Goal: Task Accomplishment & Management: Complete application form

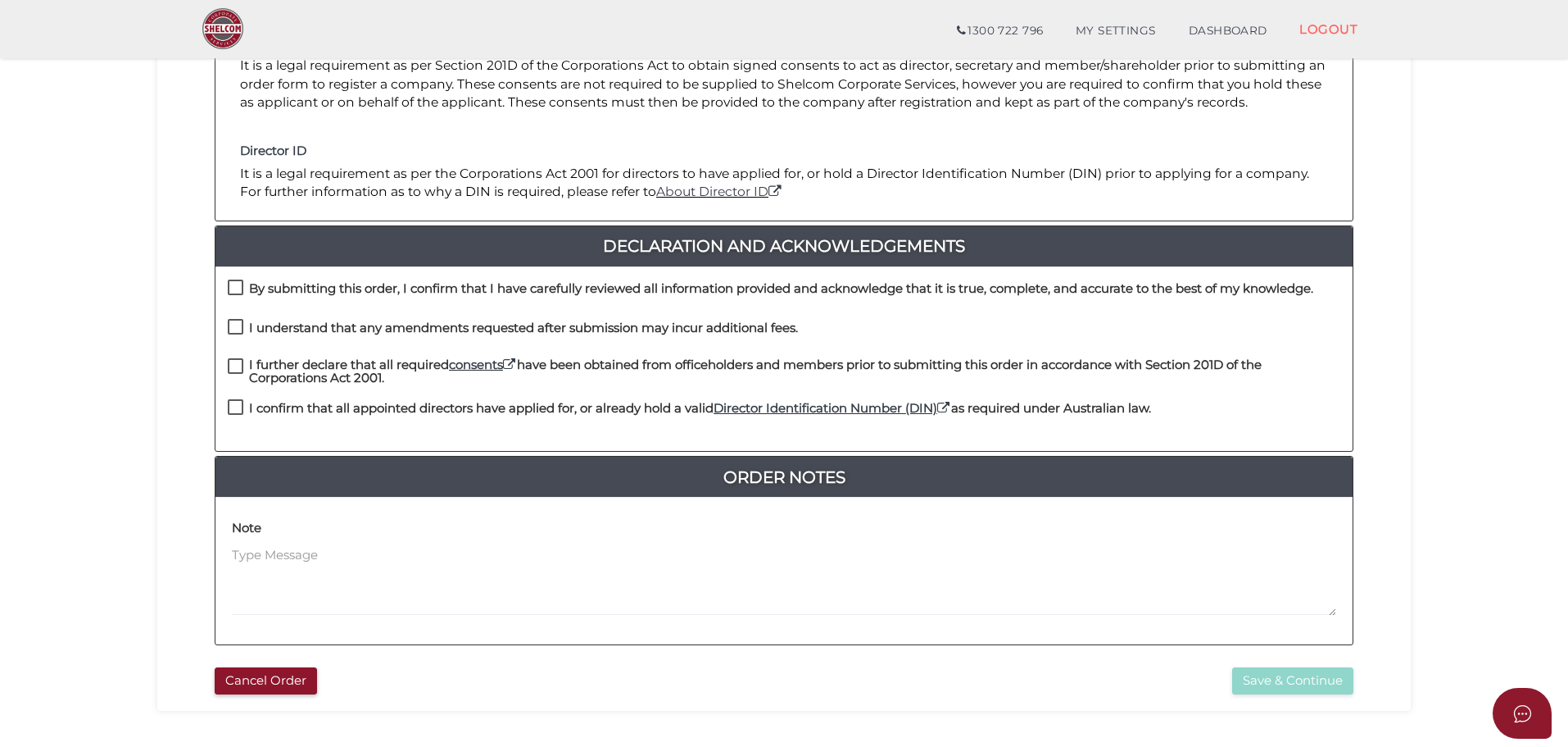
scroll to position [328, 0]
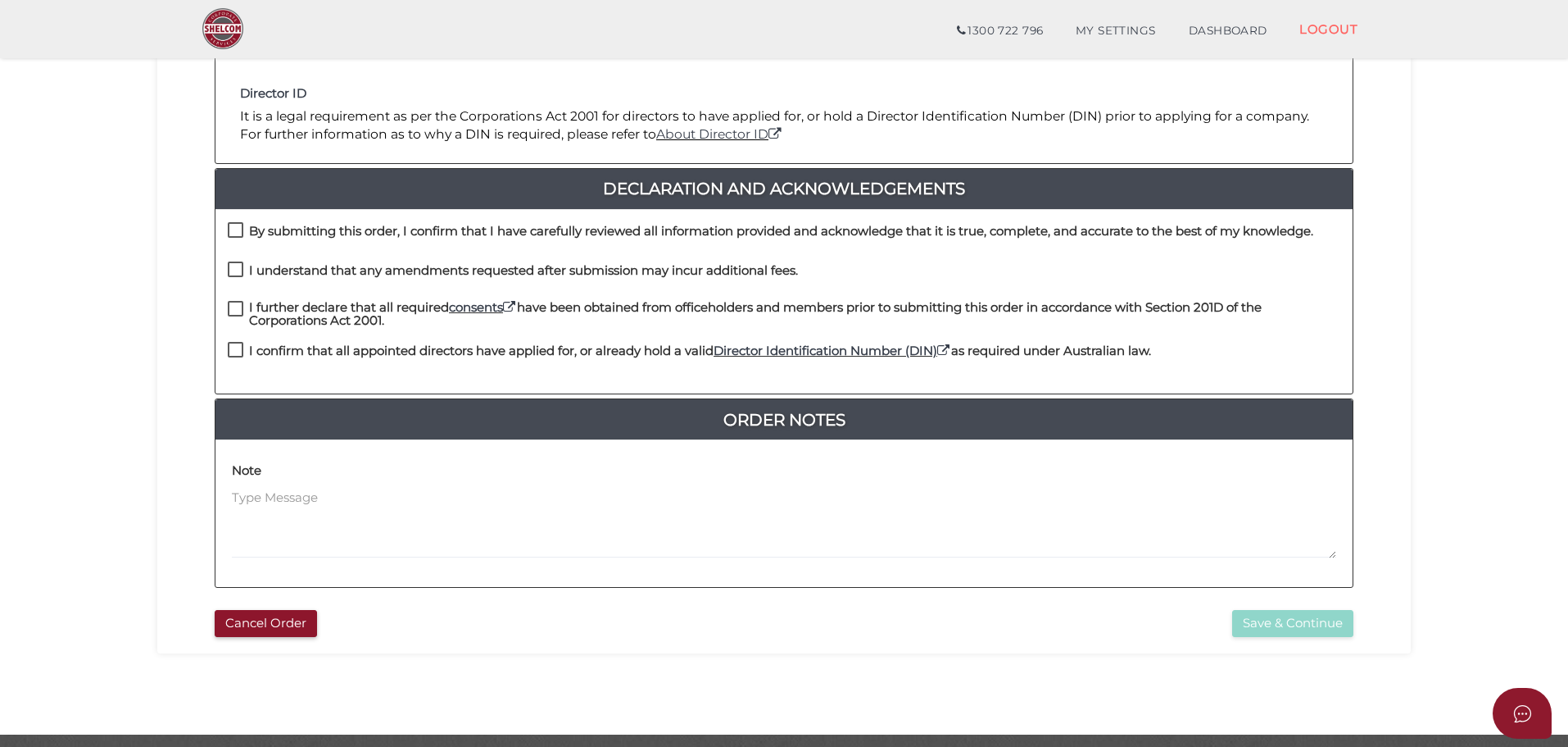
click at [236, 235] on label "By submitting this order, I confirm that I have carefully reviewed all informat…" at bounding box center [770, 235] width 1086 height 21
checkbox input "true"
click at [236, 269] on label "I understand that any amendments requested after submission may incur additiona…" at bounding box center [513, 275] width 570 height 21
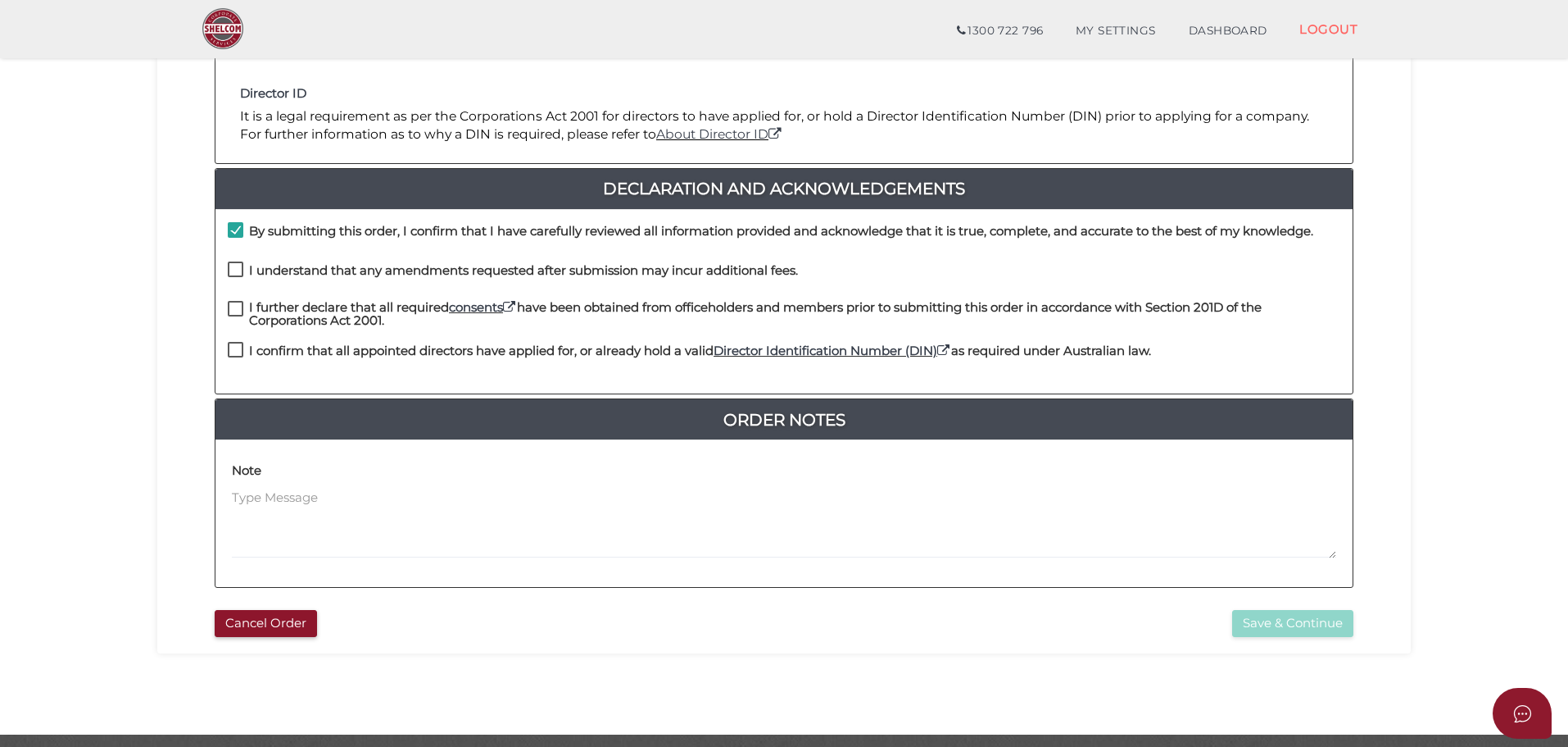
checkbox input "true"
click at [231, 316] on label "I further declare that all required consents have been obtained from officehold…" at bounding box center [784, 311] width 1113 height 21
checkbox input "true"
click at [233, 357] on label "I confirm that all appointed directors have applied for, or already hold a vali…" at bounding box center [689, 355] width 923 height 21
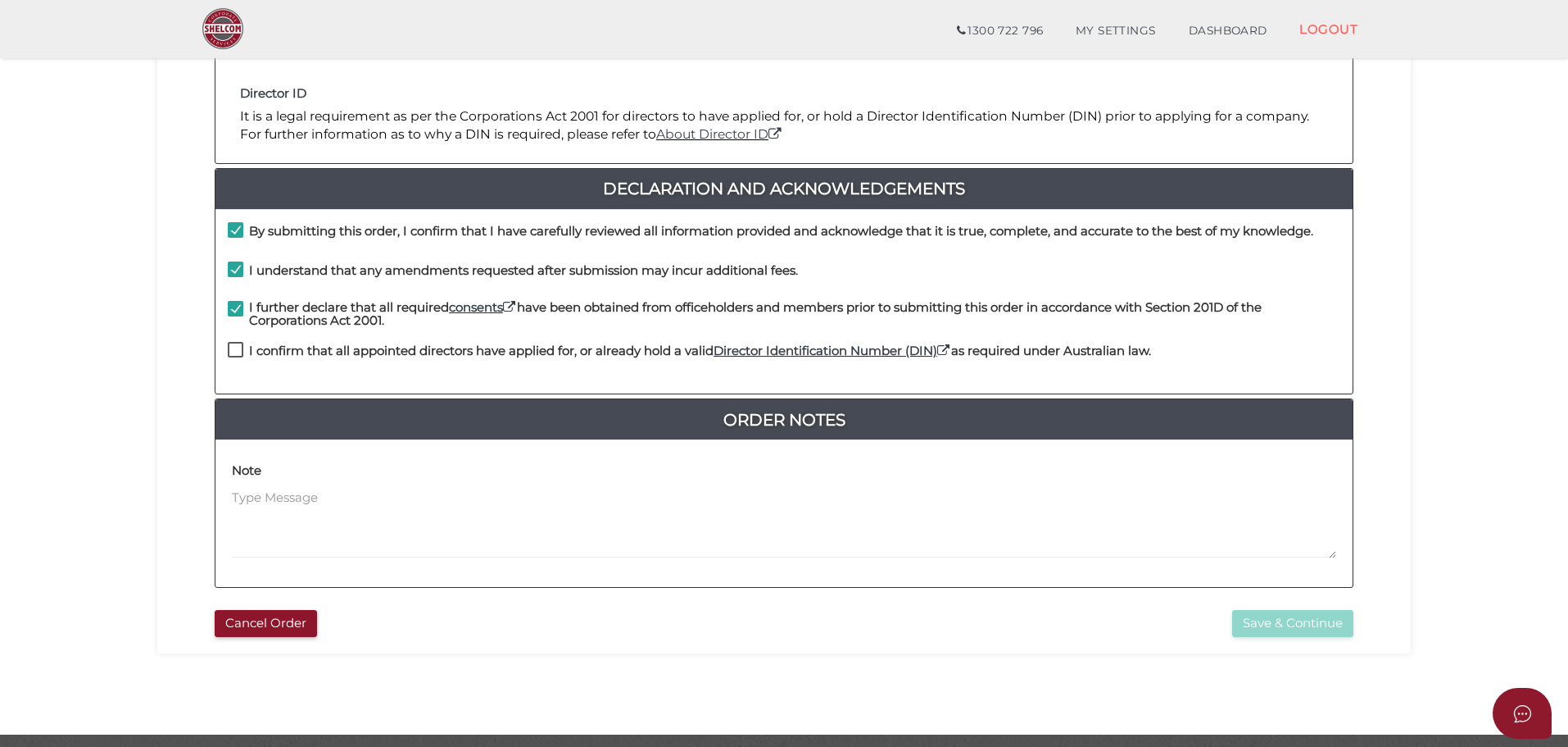
checkbox input "true"
click at [1272, 617] on button "Save & Continue" at bounding box center [1293, 623] width 122 height 27
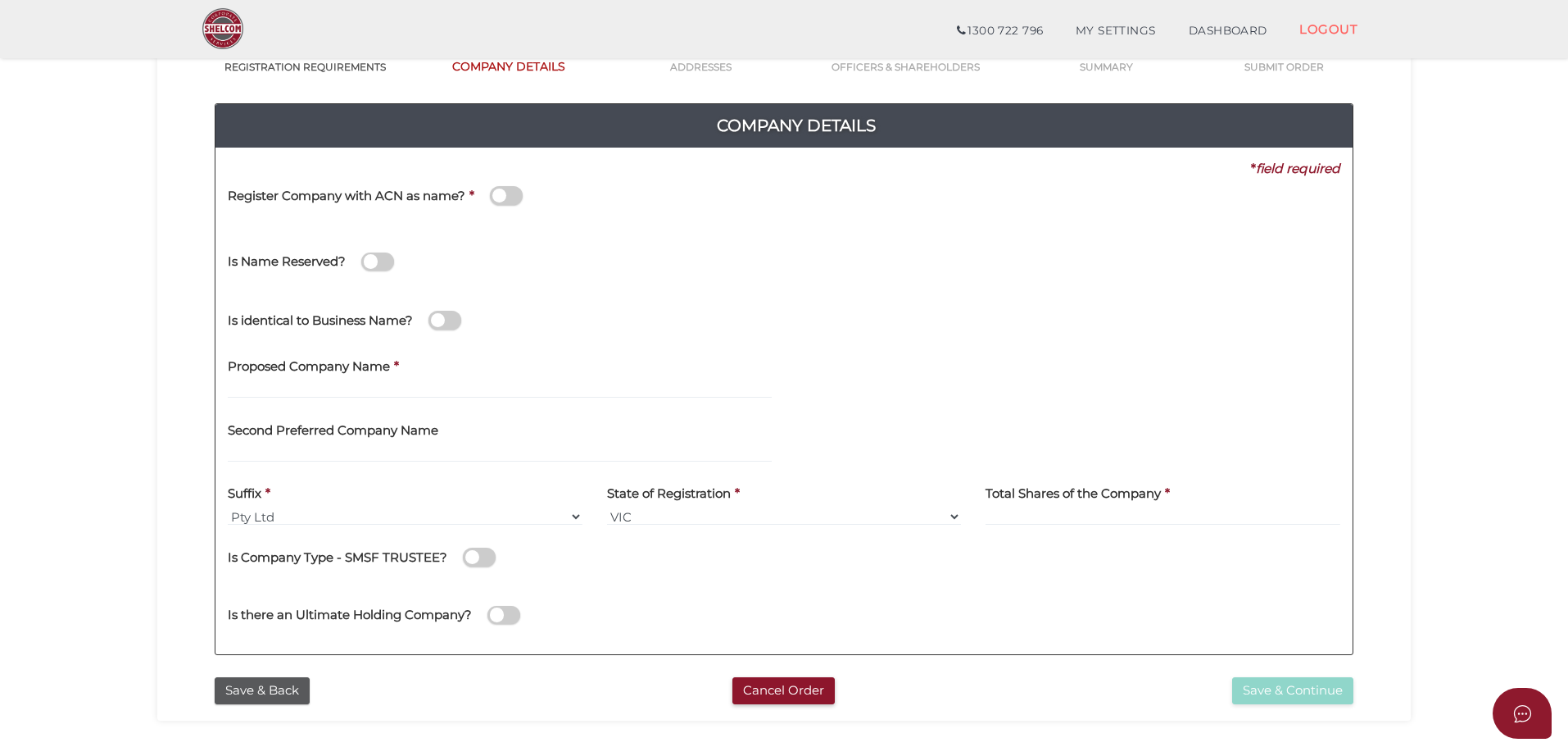
scroll to position [164, 0]
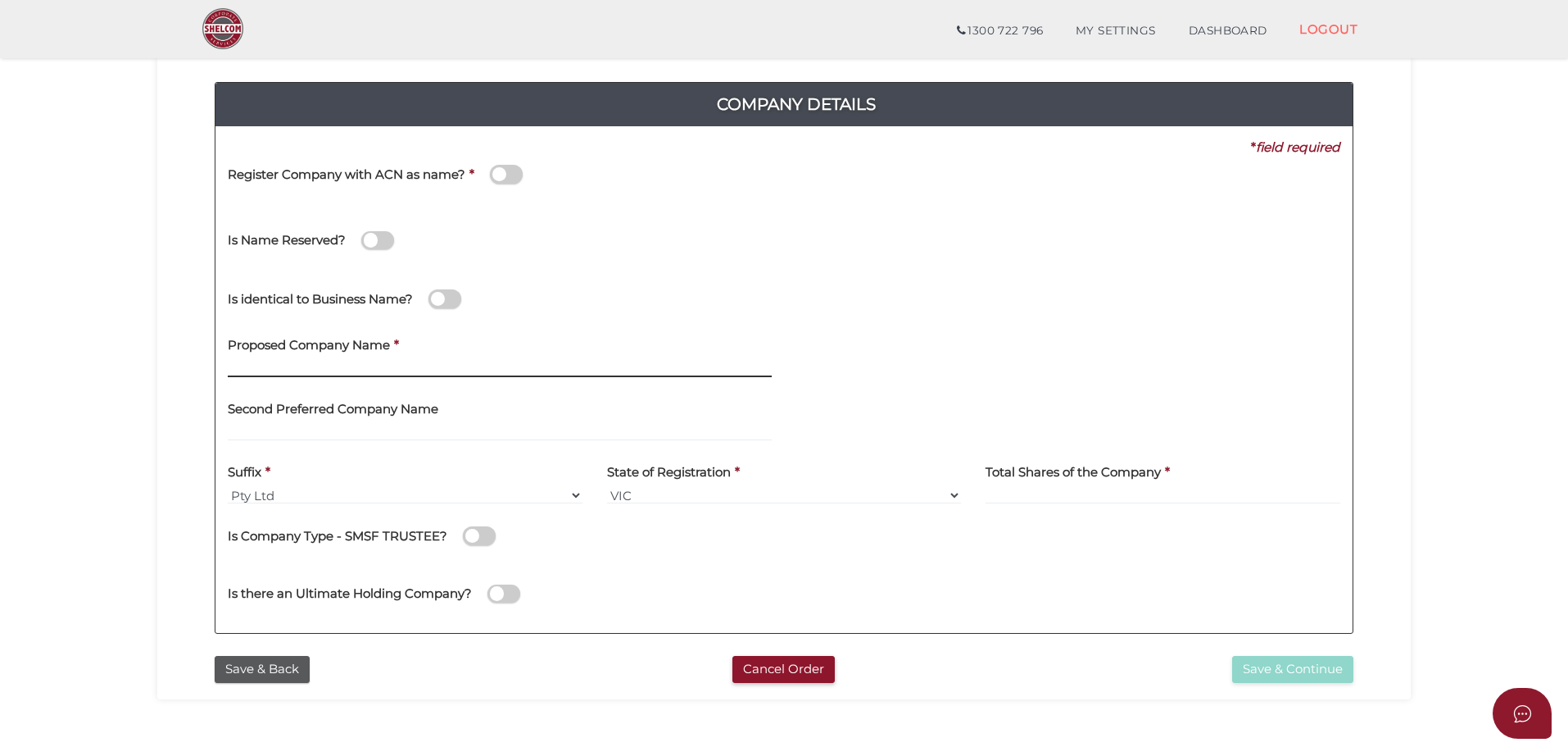
drag, startPoint x: 355, startPoint y: 364, endPoint x: 414, endPoint y: 372, distance: 59.5
click at [355, 364] on input "text" at bounding box center [500, 368] width 544 height 18
click at [336, 360] on input "text" at bounding box center [500, 368] width 544 height 18
type input "NorthLem Capital"
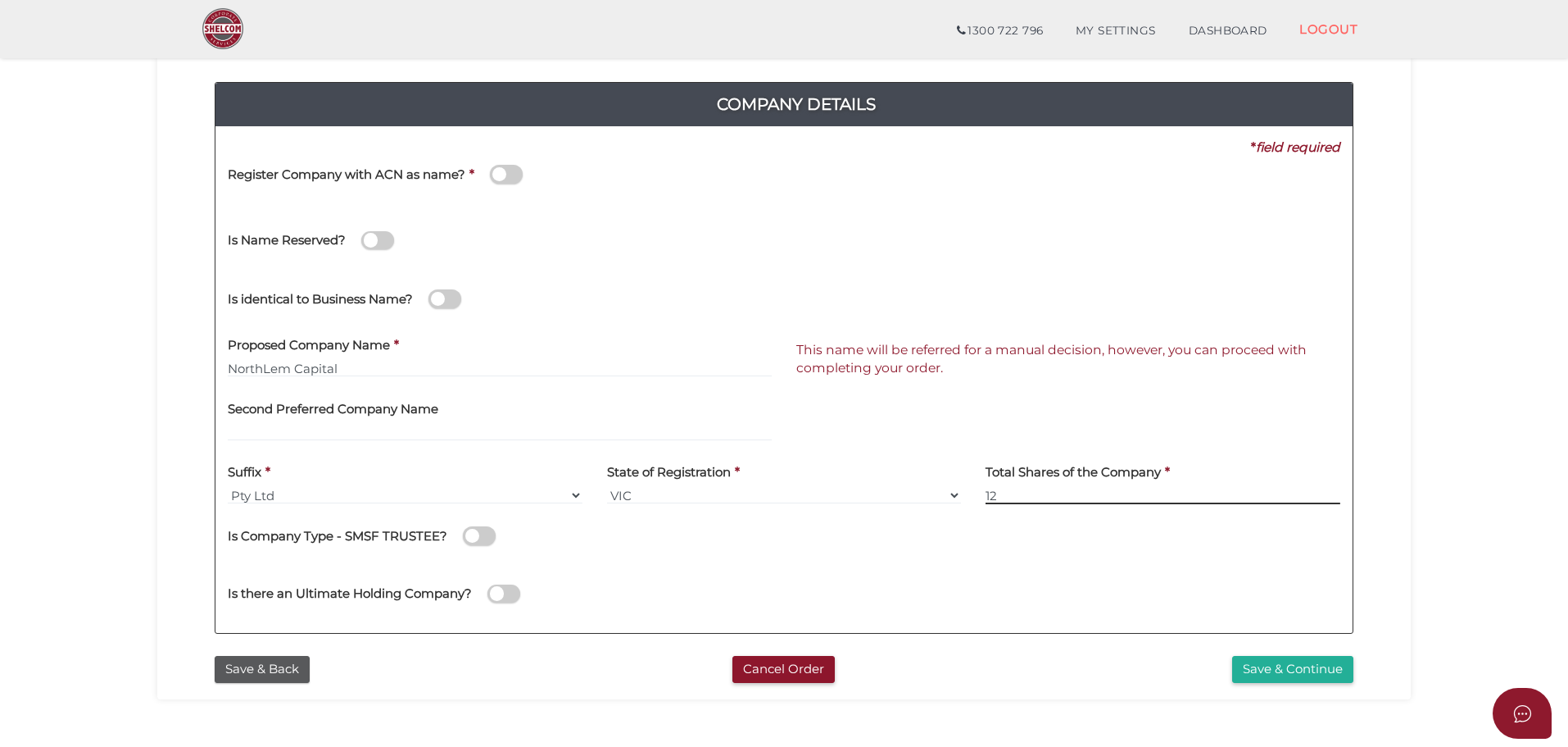
type input "12"
click at [1306, 657] on button "Save & Continue" at bounding box center [1293, 669] width 122 height 27
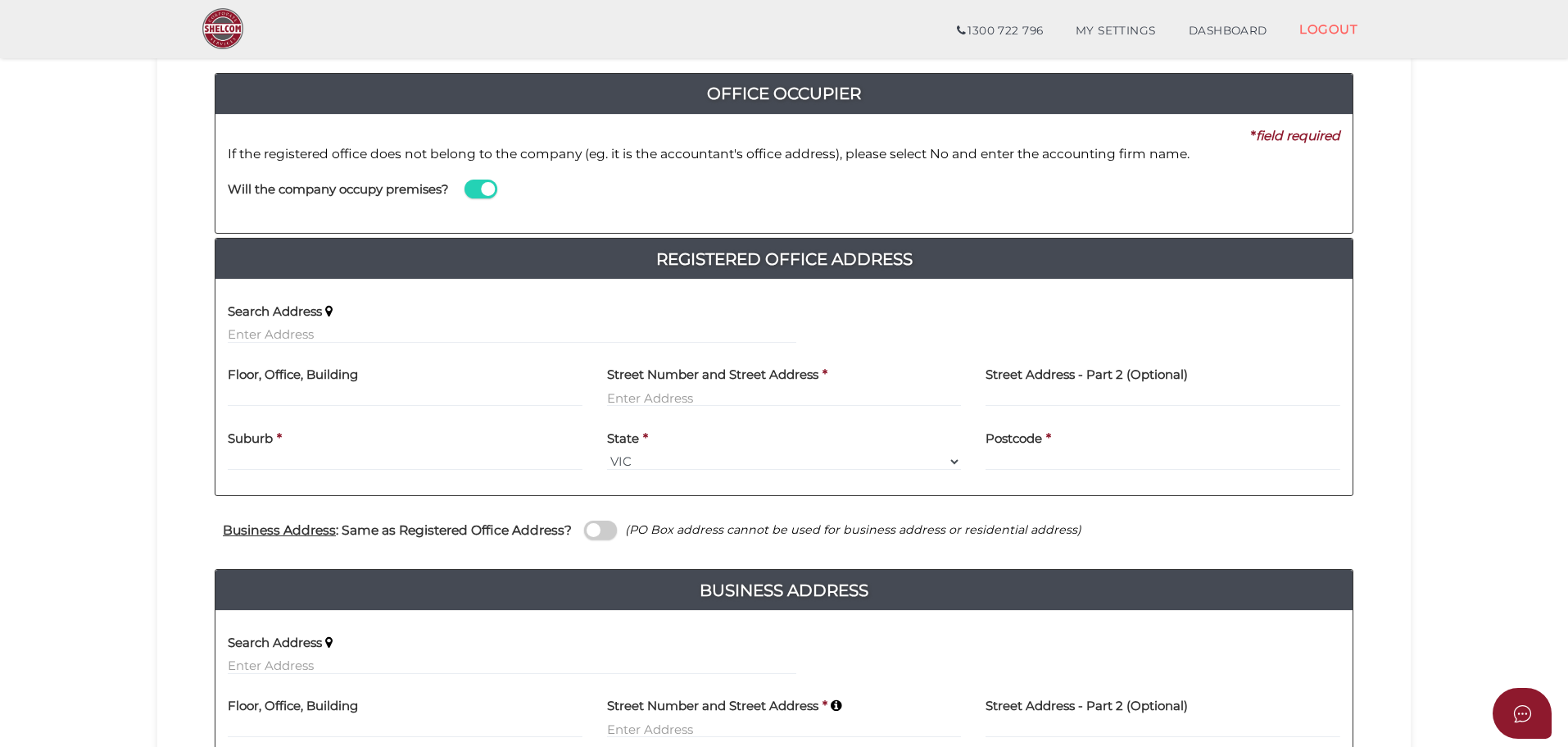
scroll to position [246, 0]
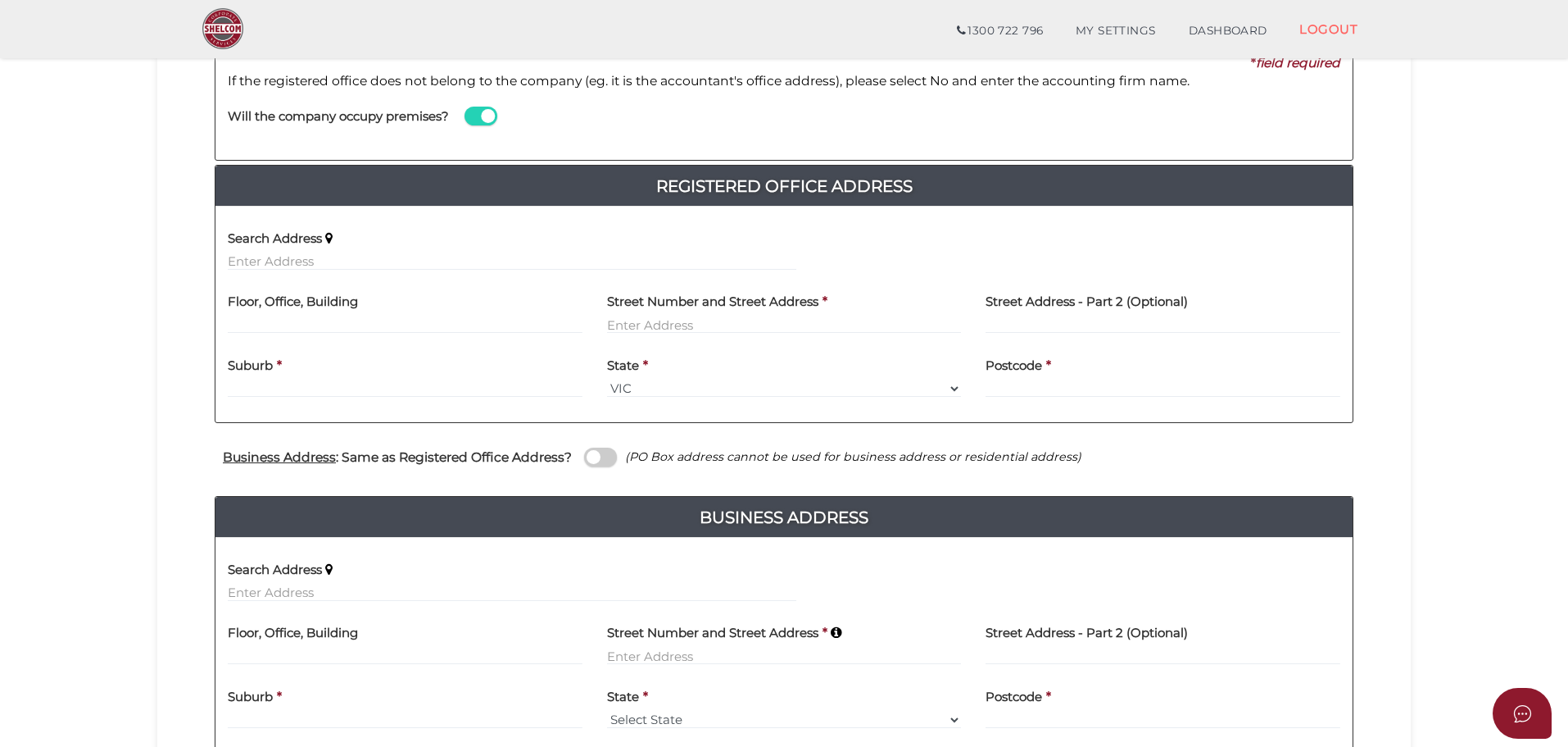
click at [481, 112] on span at bounding box center [482, 117] width 33 height 19
click at [0, 0] on input "checkbox" at bounding box center [0, 0] width 0 height 0
click at [874, 124] on input at bounding box center [1068, 132] width 544 height 18
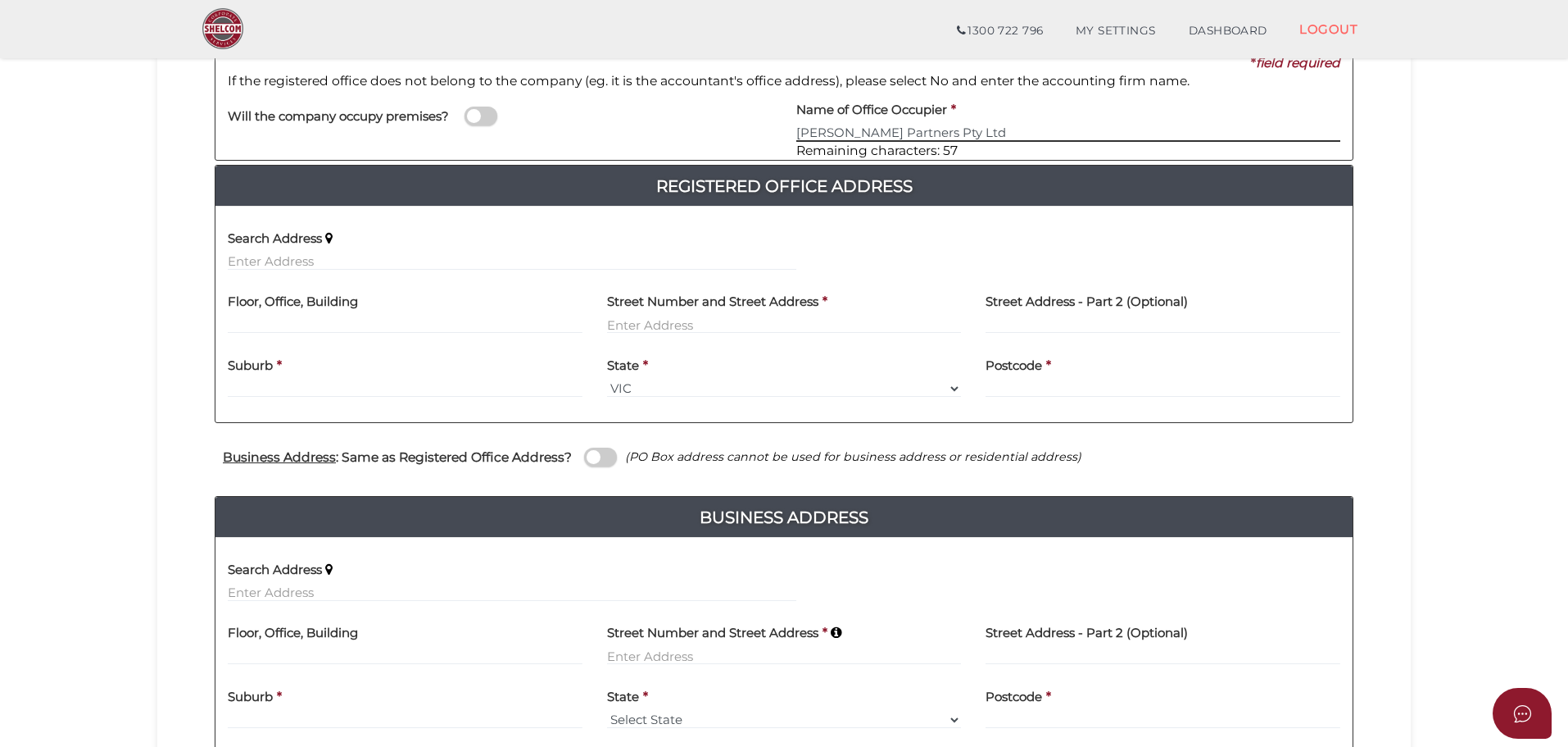
type input "Sutton Partners Pty Ltd"
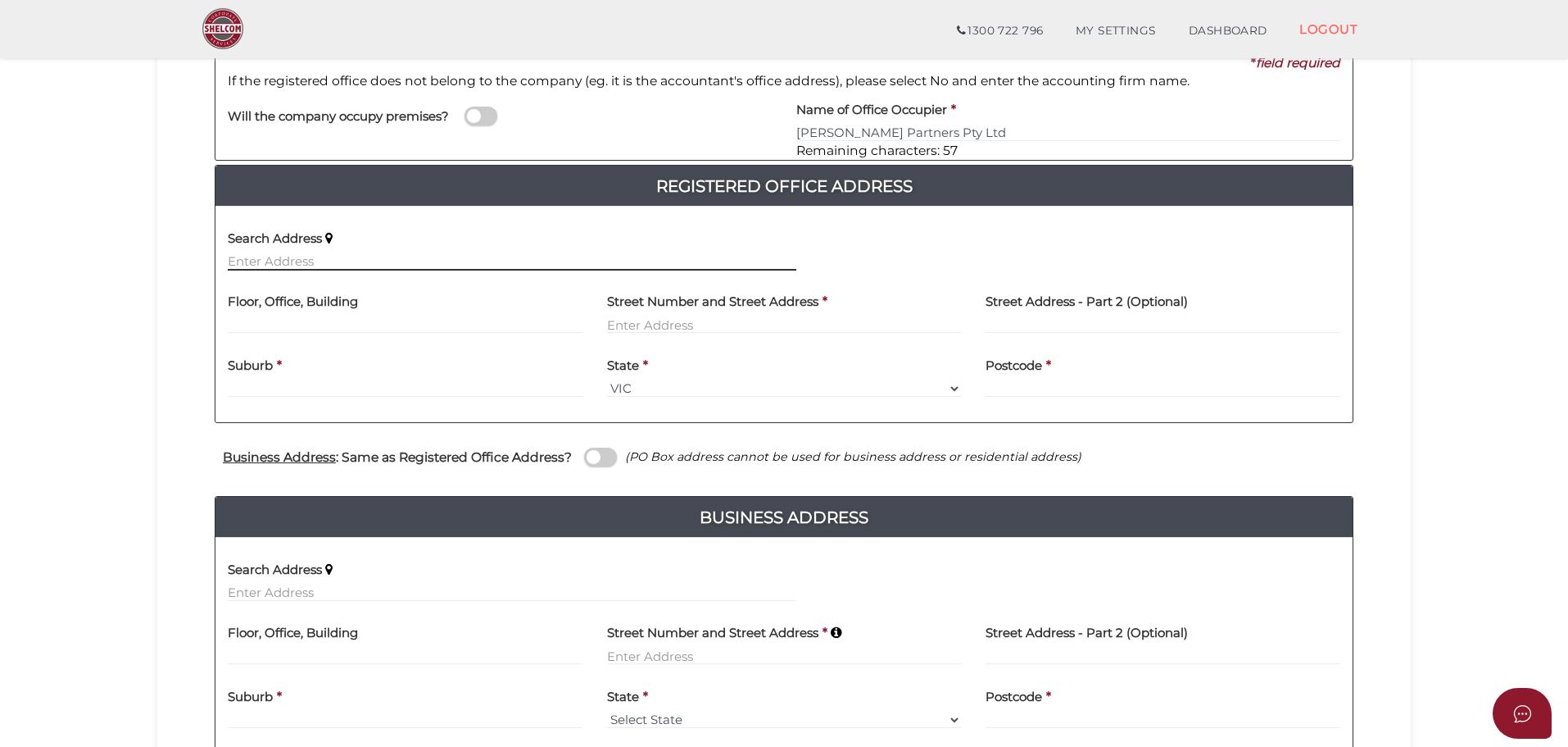
click at [351, 257] on input "text" at bounding box center [512, 261] width 568 height 18
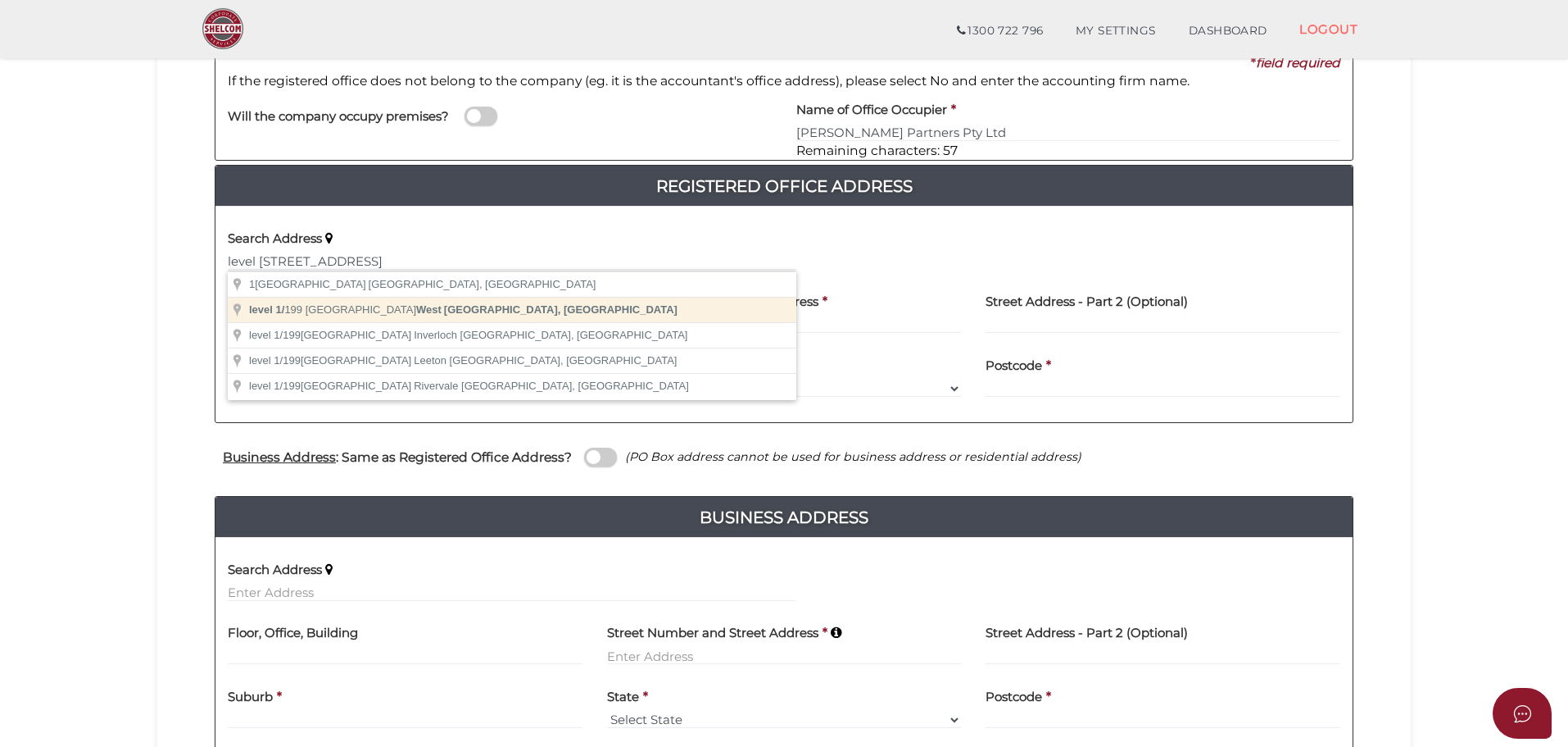
type input "level 1/199 Toorak Road West, South Yarra VIC, Australia"
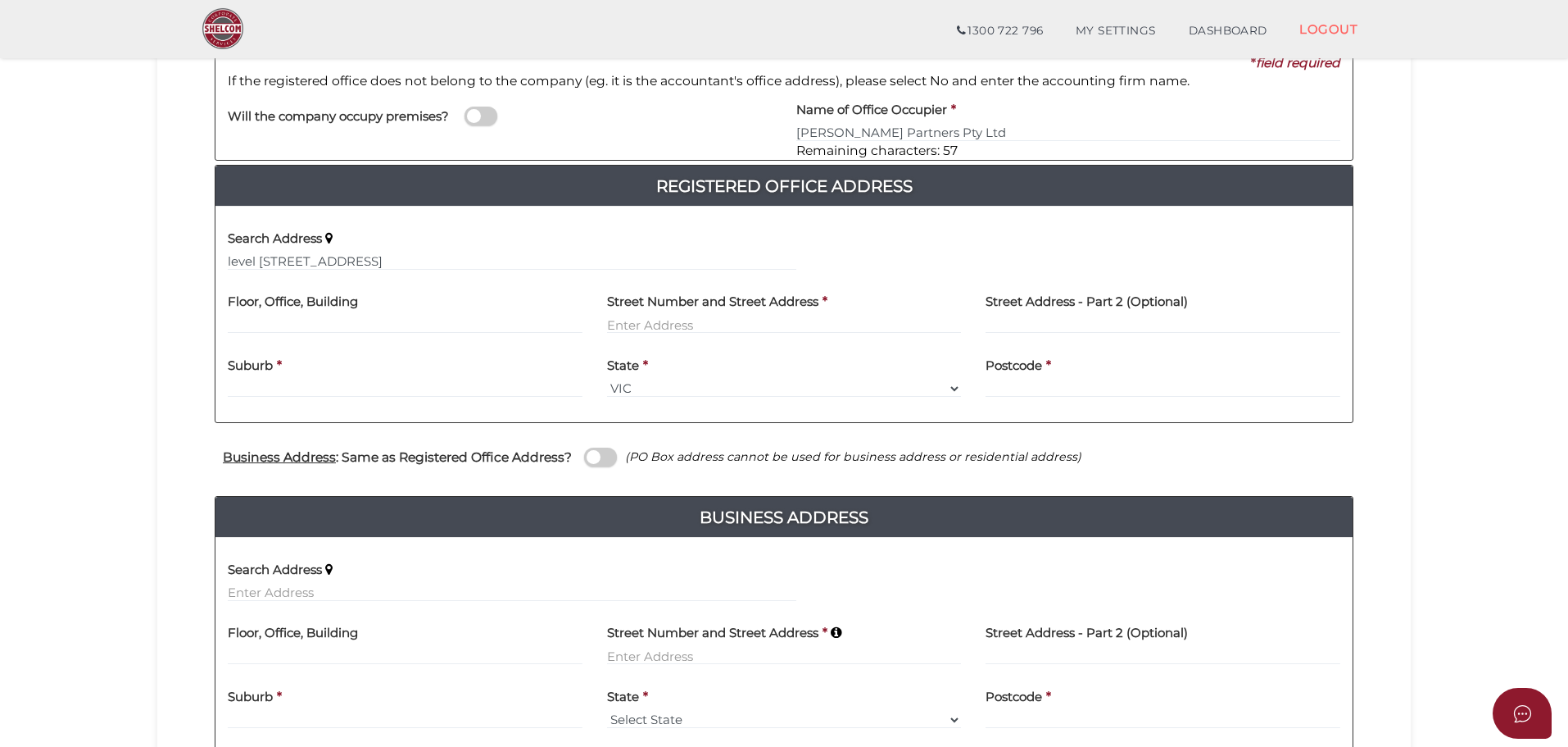
type input "level 1"
type input "199 Toorak Road West"
type input "South Yarra"
select select "VIC"
type input "3141"
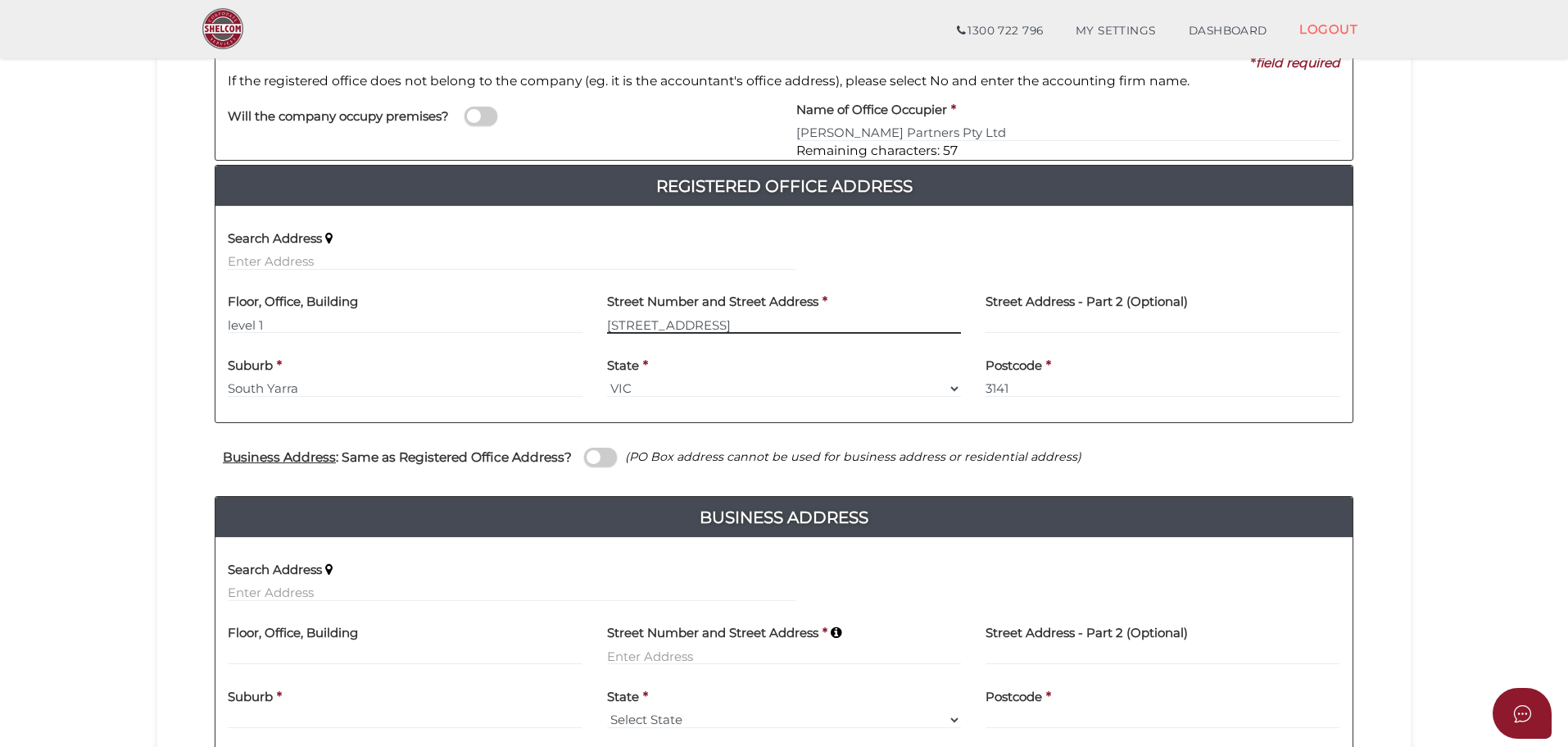
click at [756, 322] on input "199 Toorak Road West" at bounding box center [785, 324] width 355 height 18
type input "199 Toorak Road"
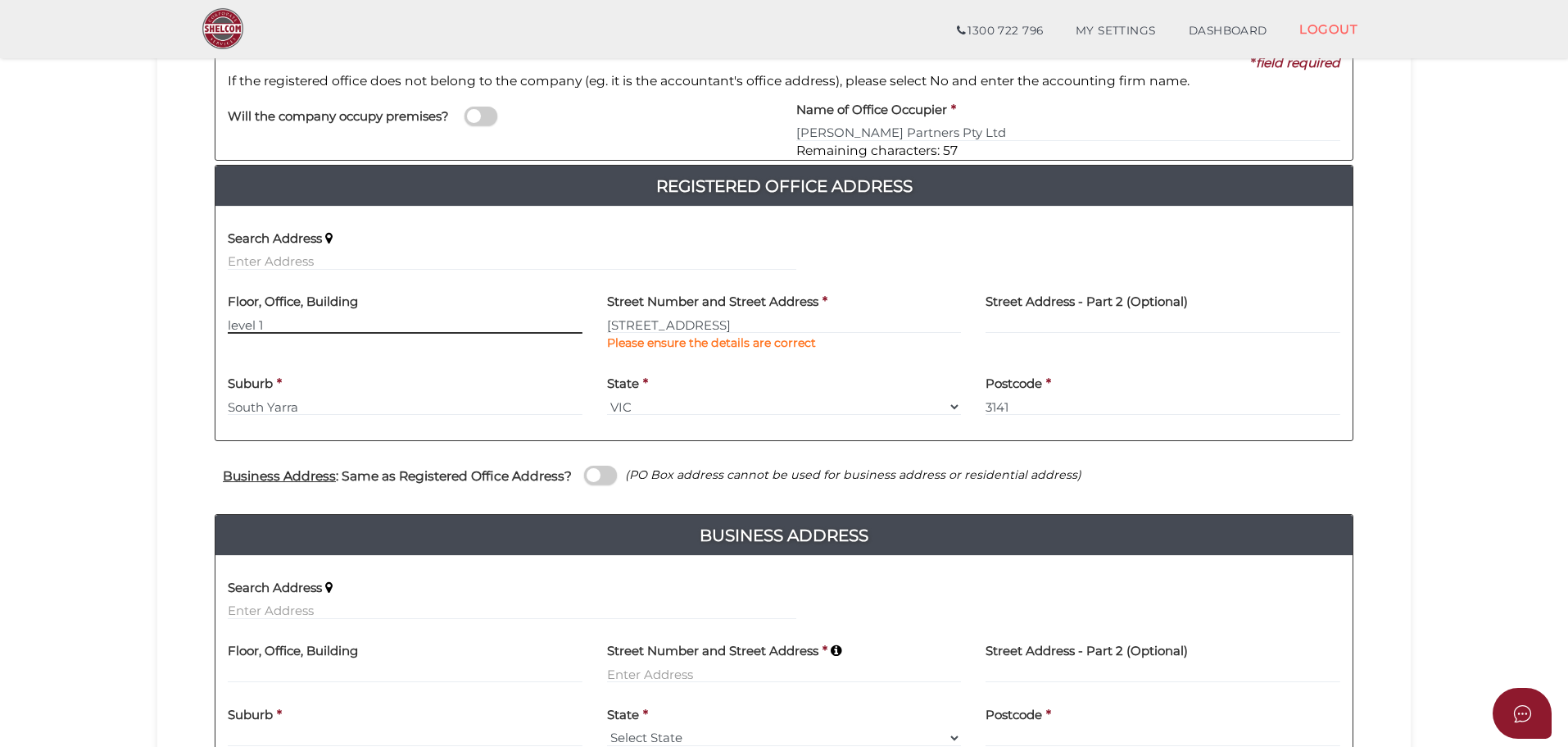
drag, startPoint x: 232, startPoint y: 323, endPoint x: 266, endPoint y: 337, distance: 36.8
click at [234, 323] on input "level 1" at bounding box center [405, 324] width 355 height 18
type input "Level 1"
click at [79, 406] on section "Company Registration 597d034cfbe18c7e598beb5652cfbf06 1 REGISTRATION REQUIREMEN…" at bounding box center [784, 350] width 1568 height 1107
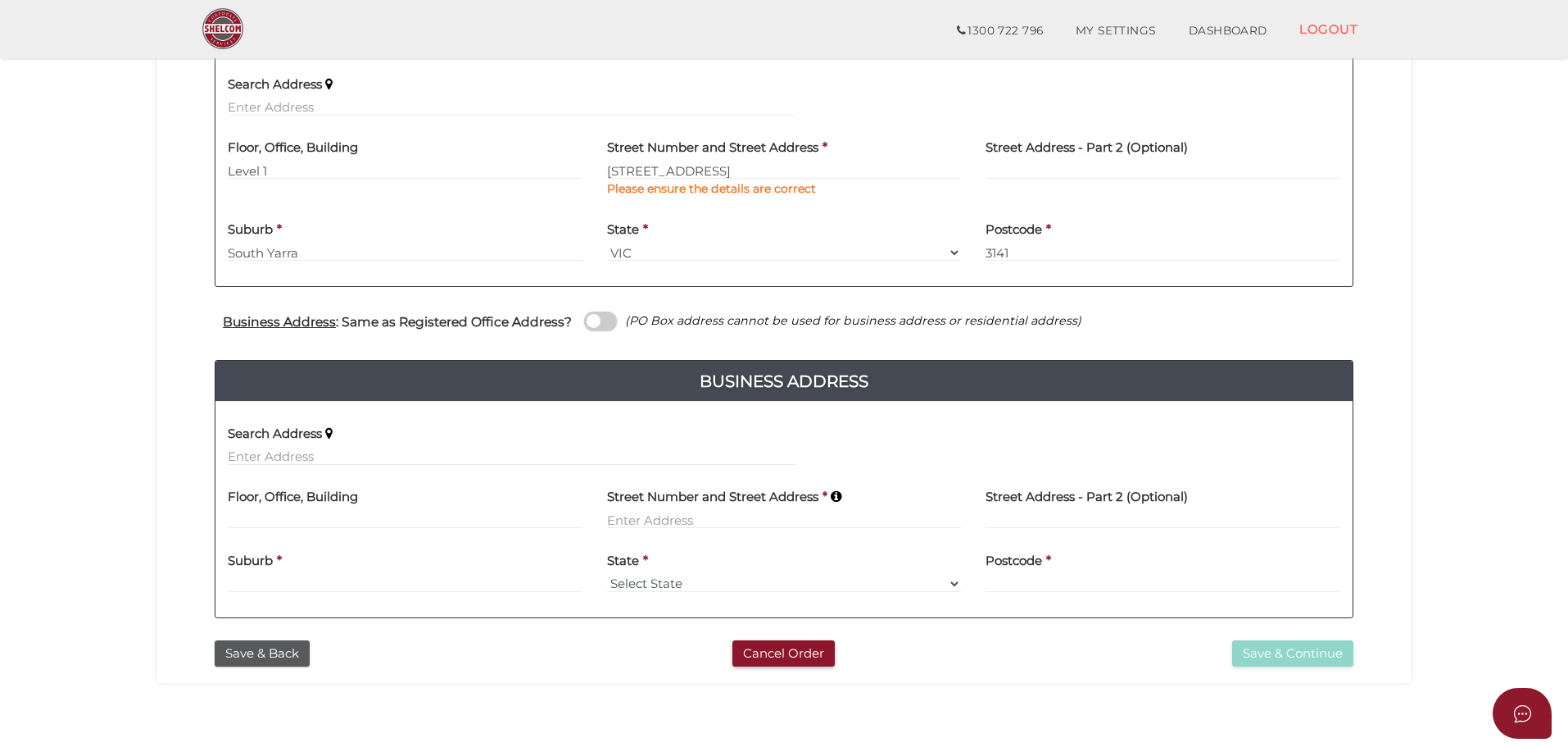
scroll to position [410, 0]
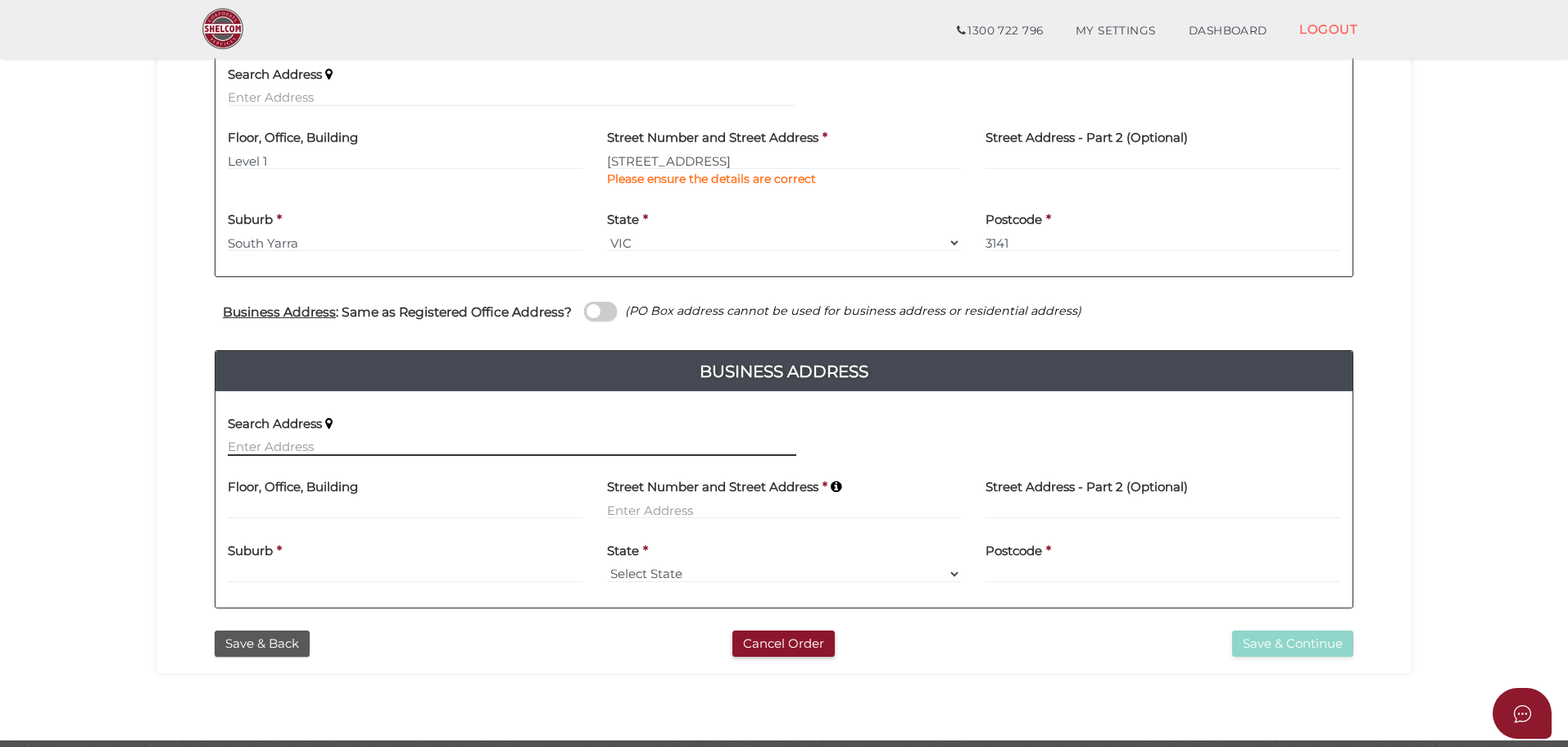
click at [336, 444] on input "text" at bounding box center [512, 446] width 568 height 18
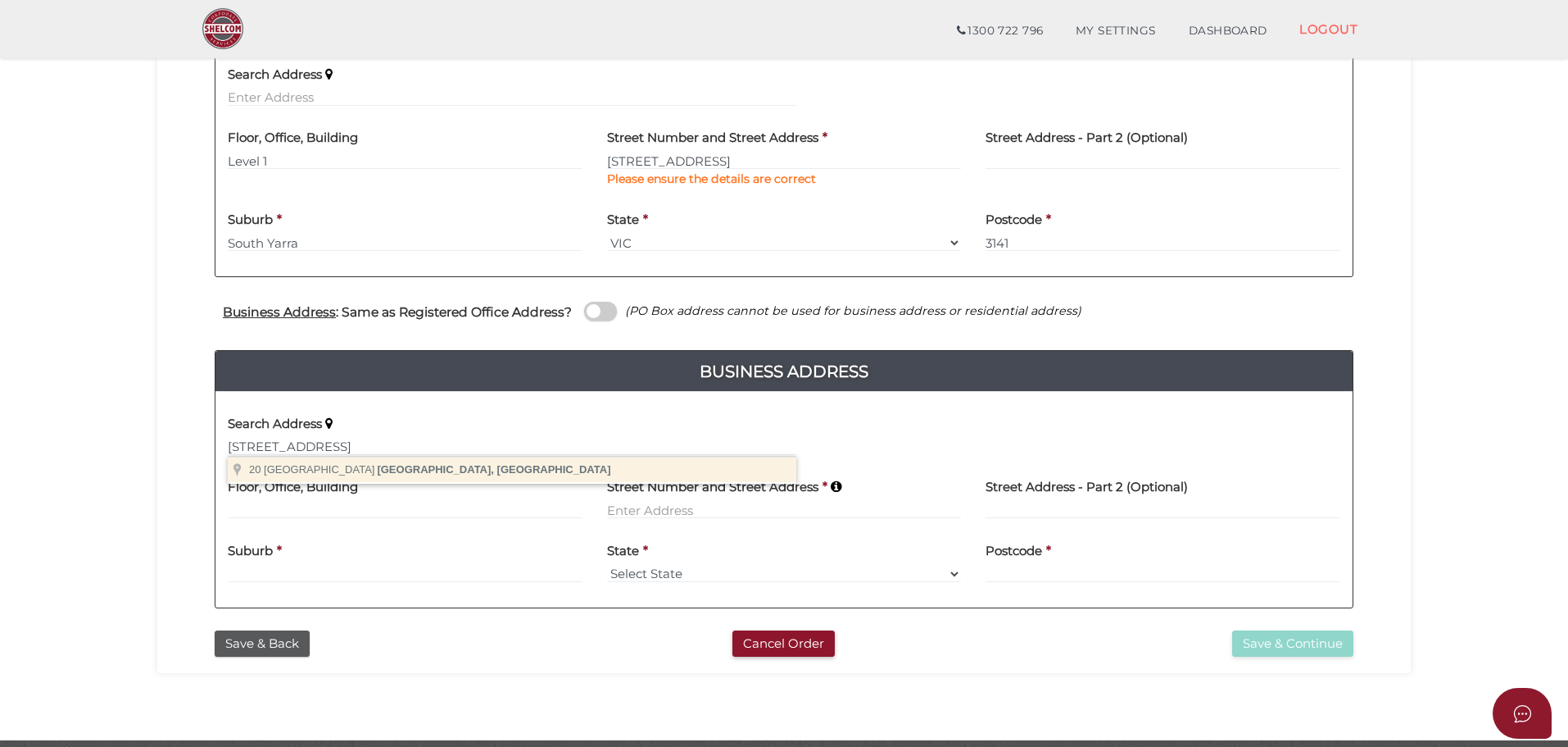
type input "20 Trevascus Street, Caulfield South VIC, Australia"
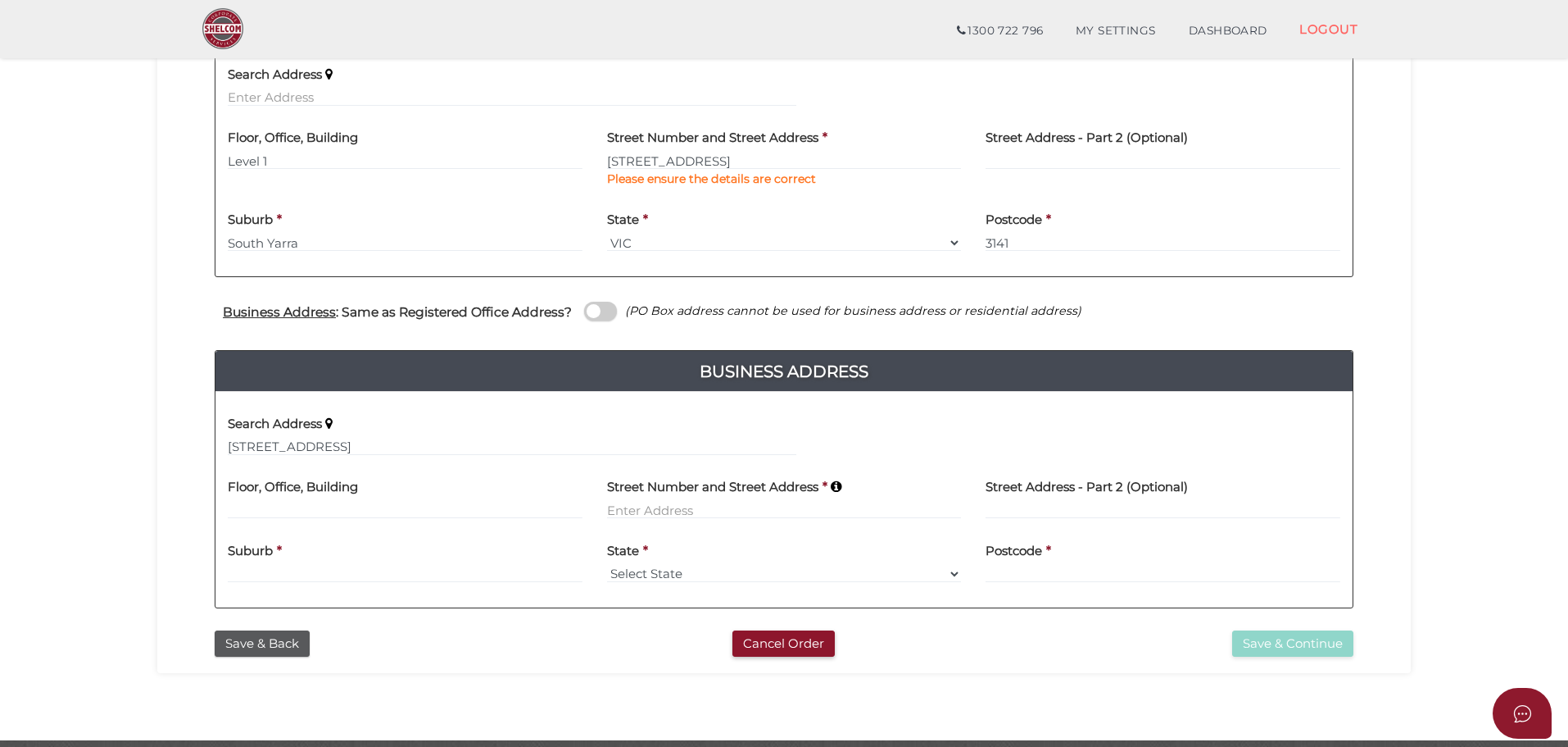
type input "20 Trevascus Street"
type input "Caulfield South"
select select "VIC"
type input "3162"
click at [1290, 634] on button "Save & Continue" at bounding box center [1293, 644] width 122 height 27
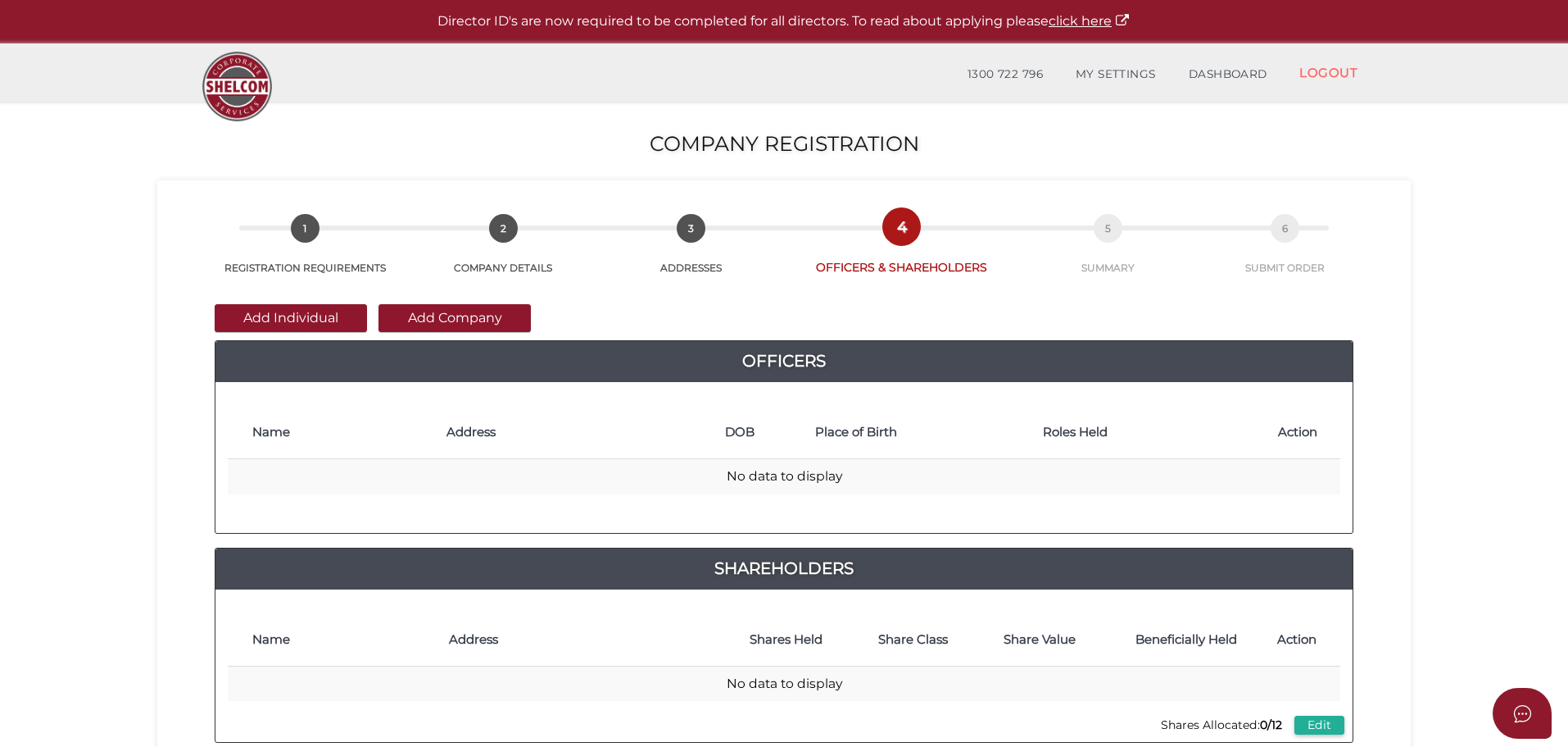
click at [148, 335] on section "Company Registration 597d034cfbe18c7e598beb5652cfbf06 1 REGISTRATION REQUIREMEN…" at bounding box center [784, 611] width 1568 height 1019
click at [316, 321] on button "Add Individual" at bounding box center [290, 318] width 152 height 28
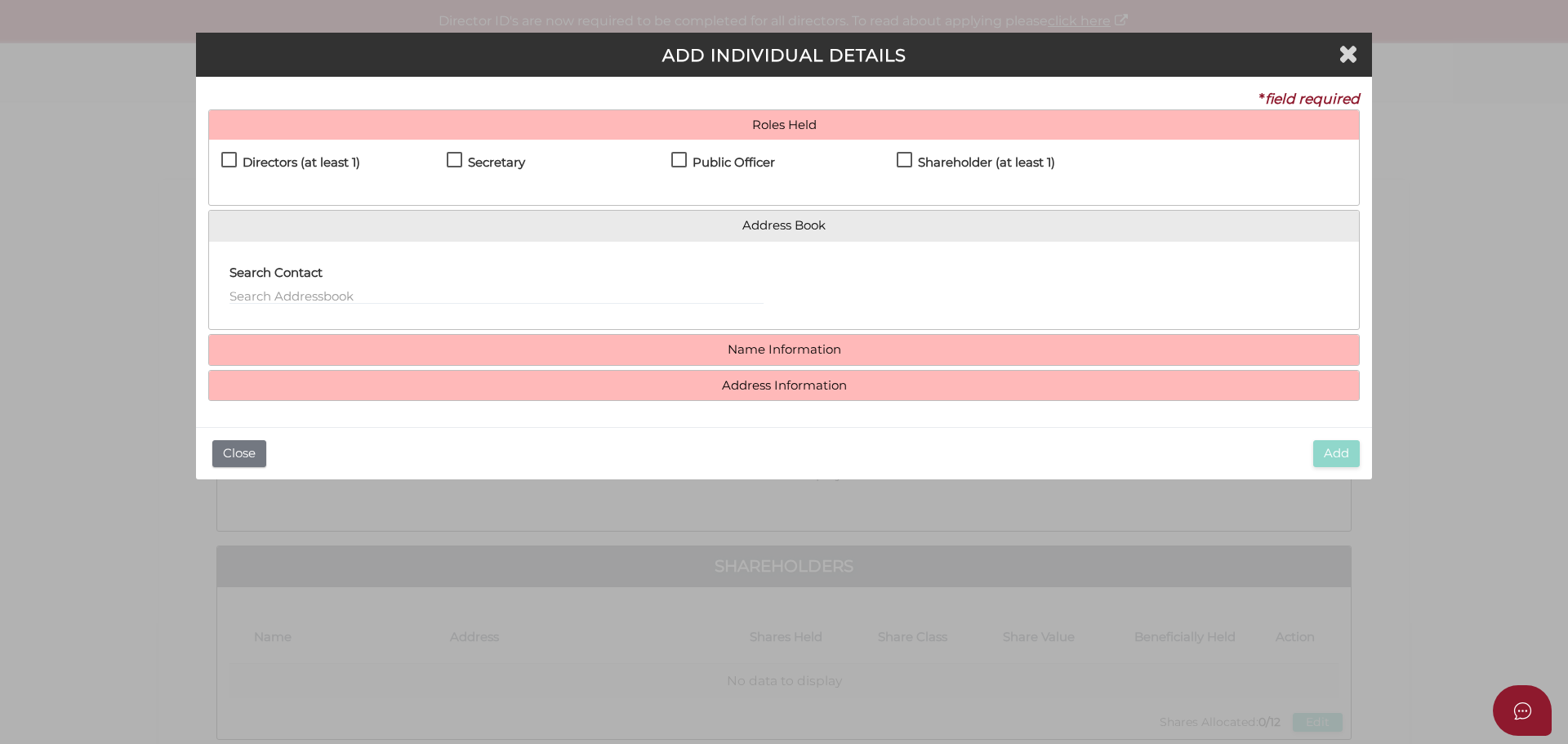
click at [231, 160] on label "Directors (at least 1)" at bounding box center [290, 166] width 139 height 21
checkbox input "true"
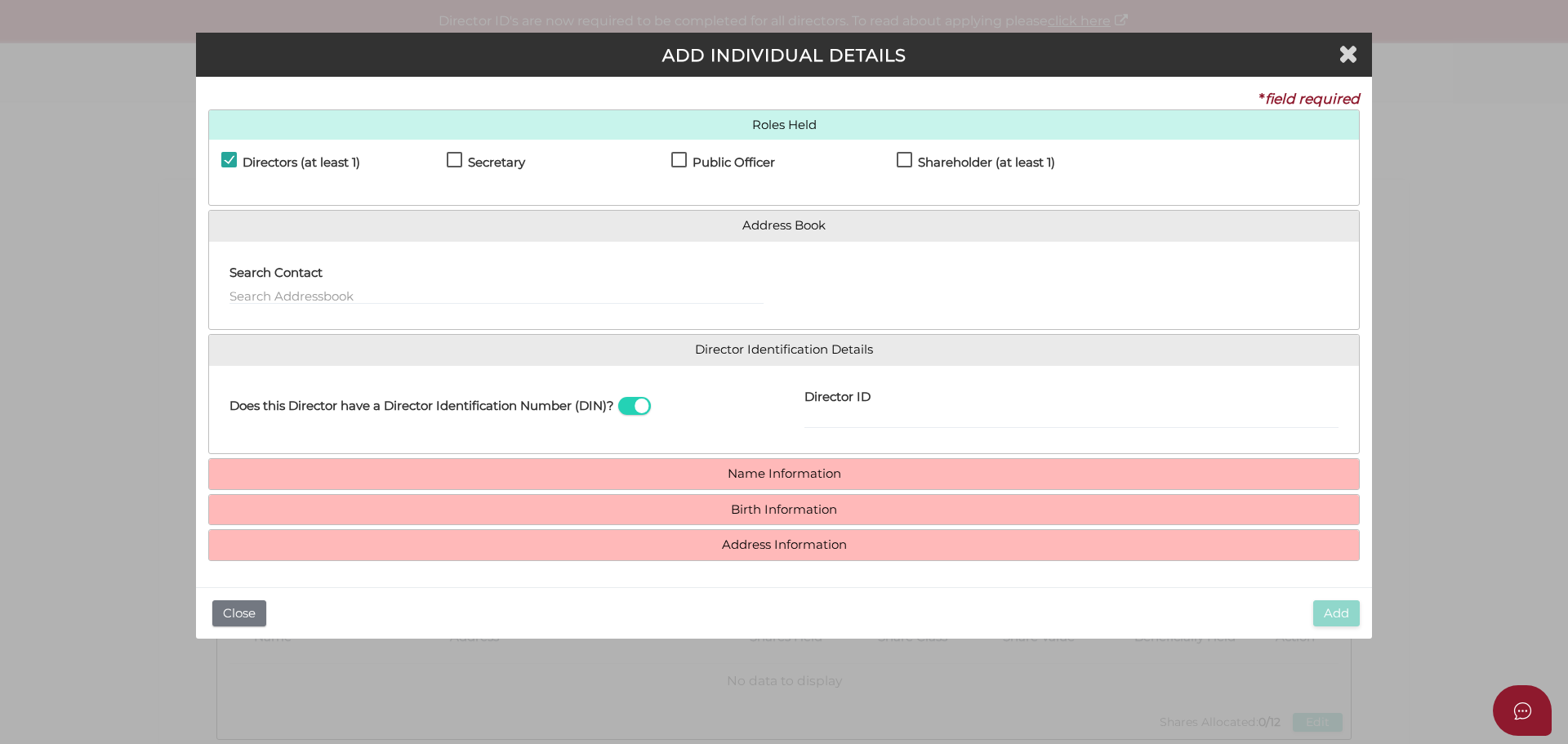
click at [458, 162] on label "Secretary" at bounding box center [486, 166] width 79 height 21
checkbox input "true"
click at [681, 158] on label "Public Officer" at bounding box center [723, 166] width 104 height 21
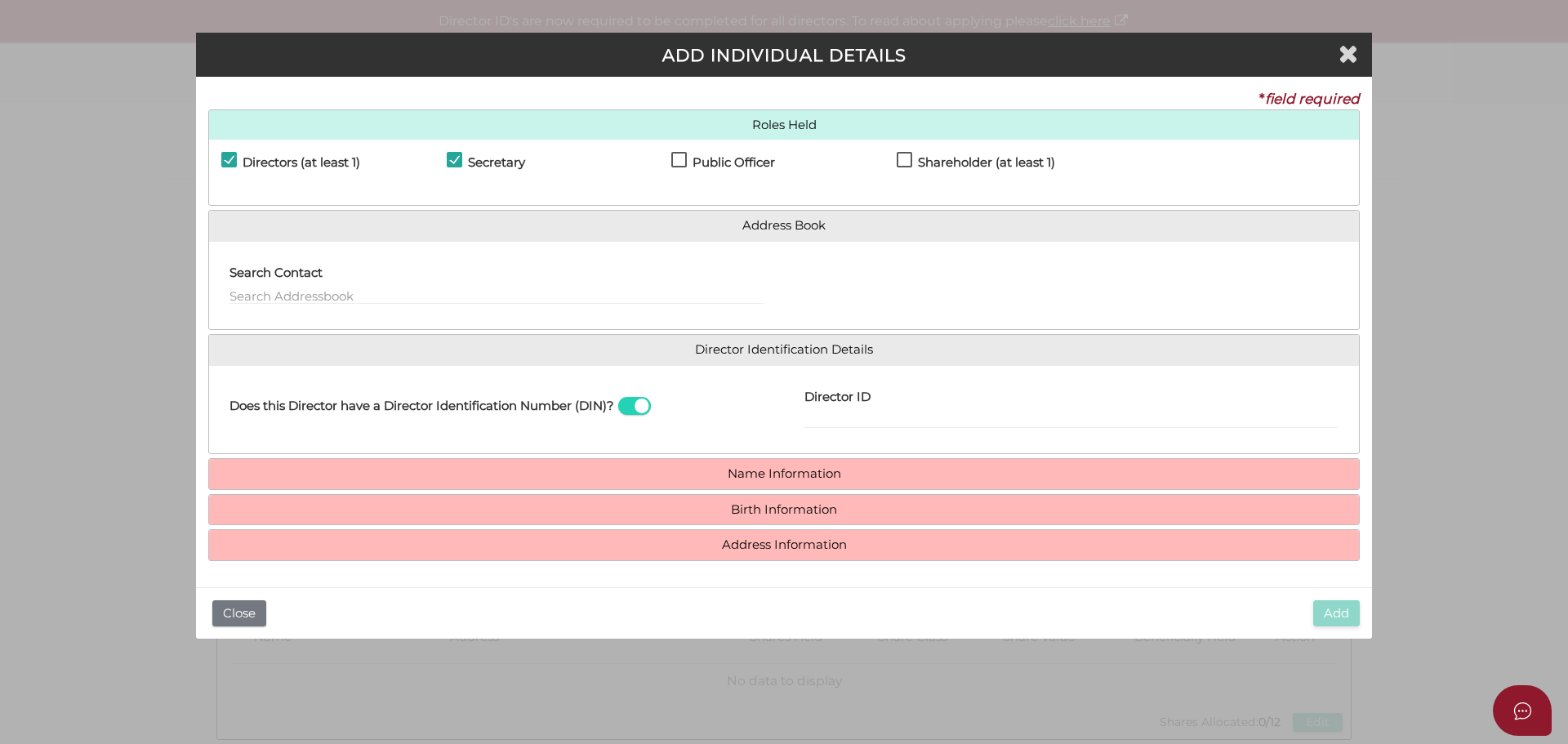
checkbox input "true"
drag, startPoint x: 900, startPoint y: 159, endPoint x: 885, endPoint y: 174, distance: 21.2
click at [900, 160] on label "Shareholder (at least 1)" at bounding box center [975, 166] width 159 height 21
checkbox input "true"
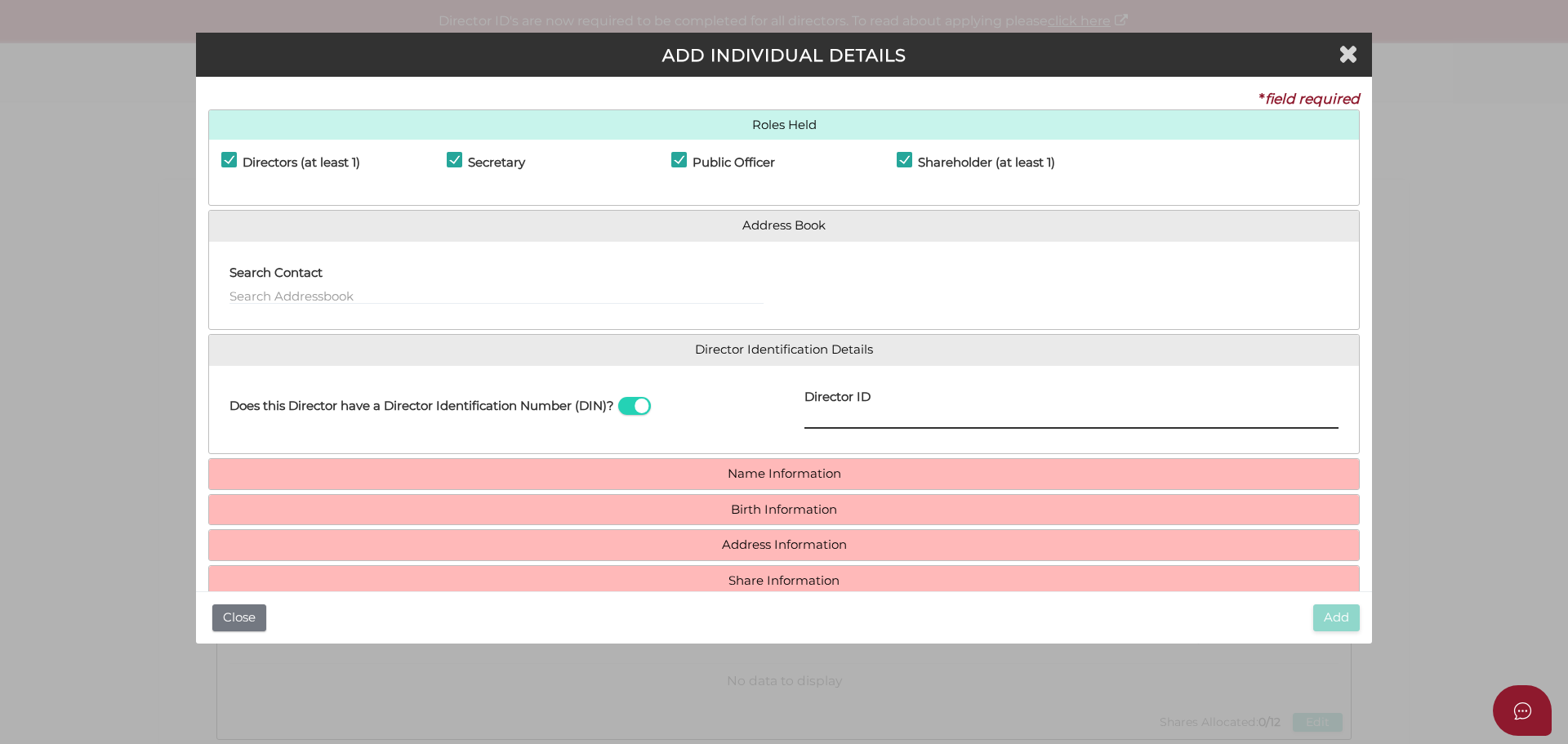
click at [826, 413] on input "Director ID" at bounding box center [1072, 419] width 535 height 18
paste input "036 94031 36326"
click at [830, 415] on input "036 94031 36326" at bounding box center [1072, 419] width 535 height 18
click at [865, 420] on input "03694031 36326" at bounding box center [1072, 419] width 535 height 18
click at [904, 420] on input "0369403136326" at bounding box center [1072, 419] width 535 height 18
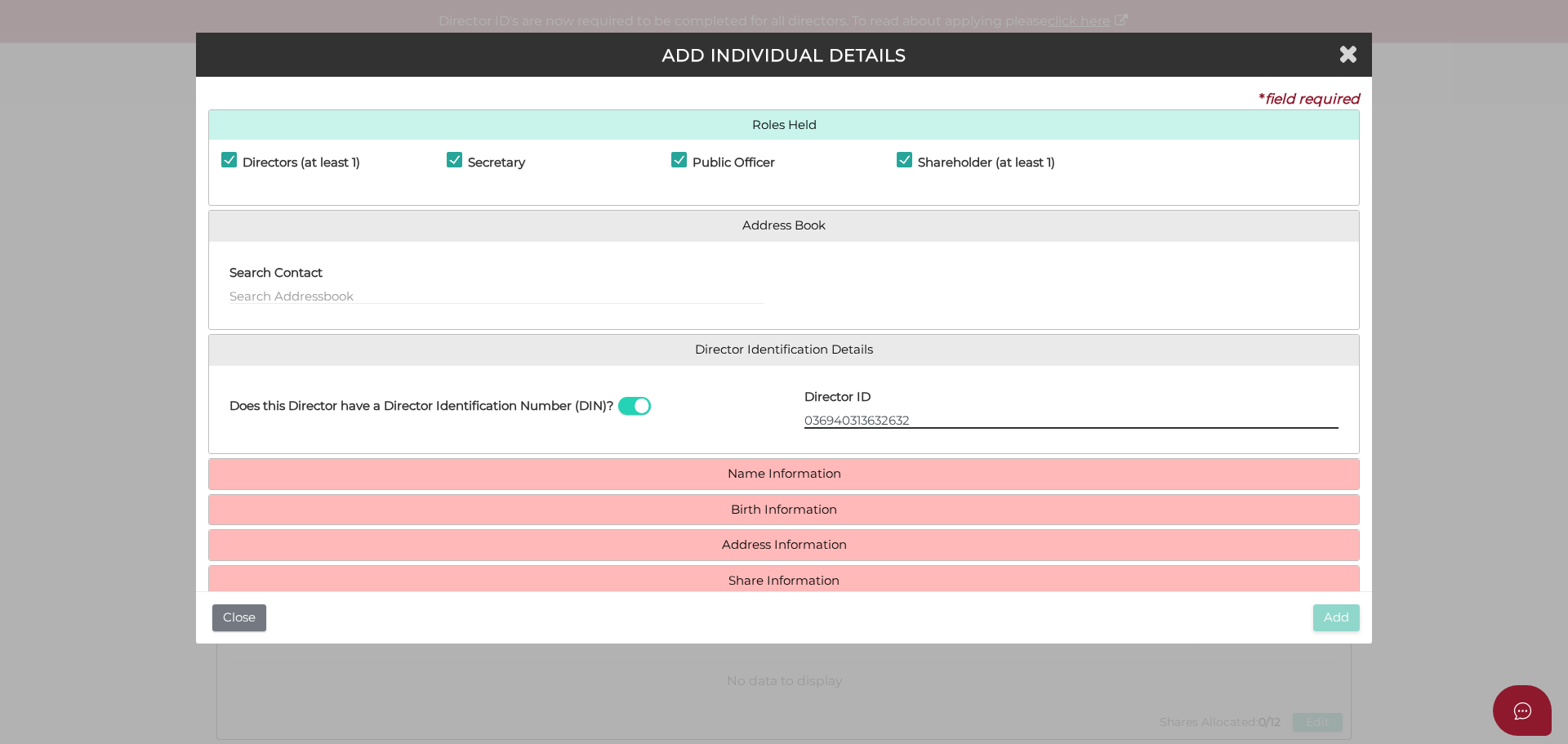
type input "036940313632632"
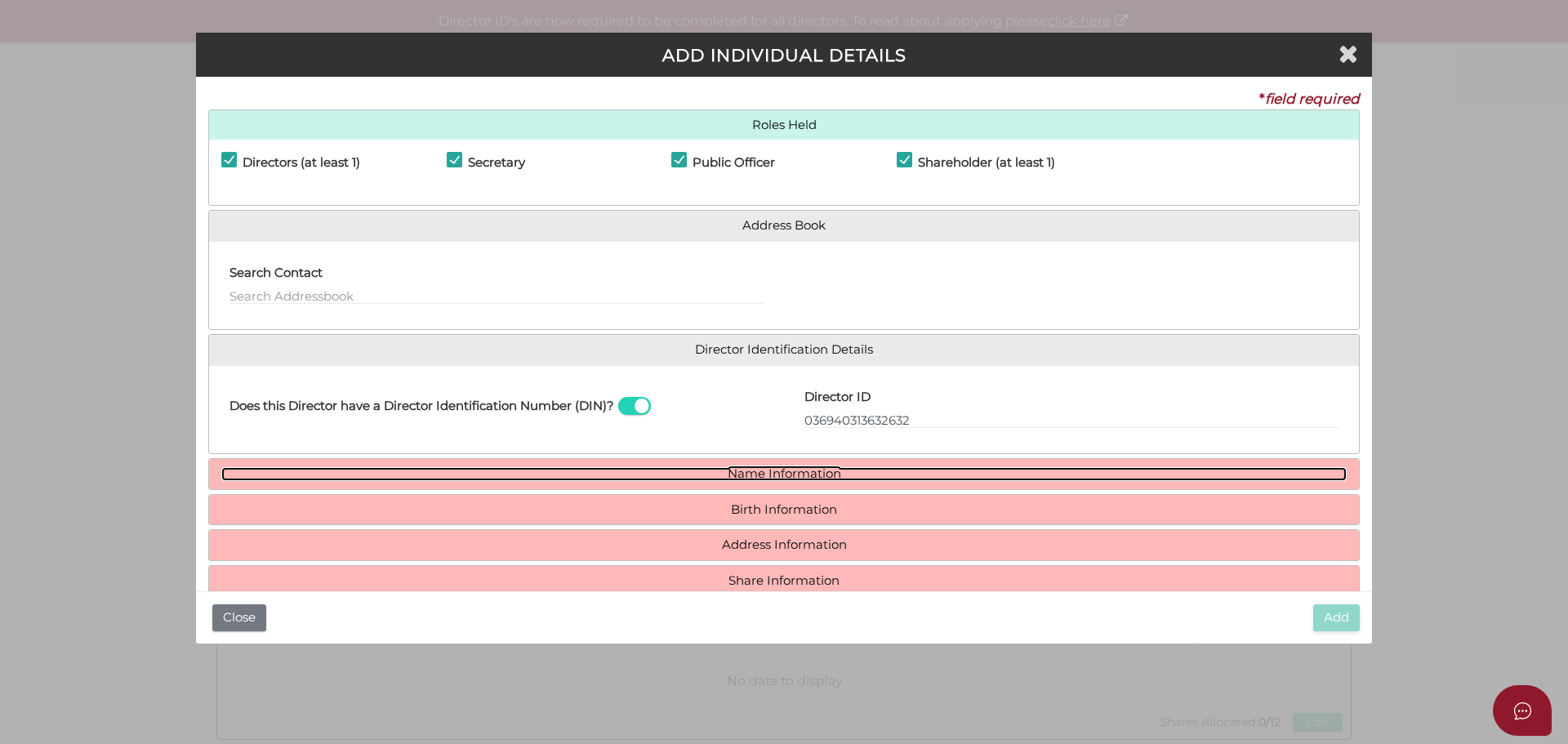
click at [764, 476] on link "Name Information" at bounding box center [783, 474] width 1125 height 14
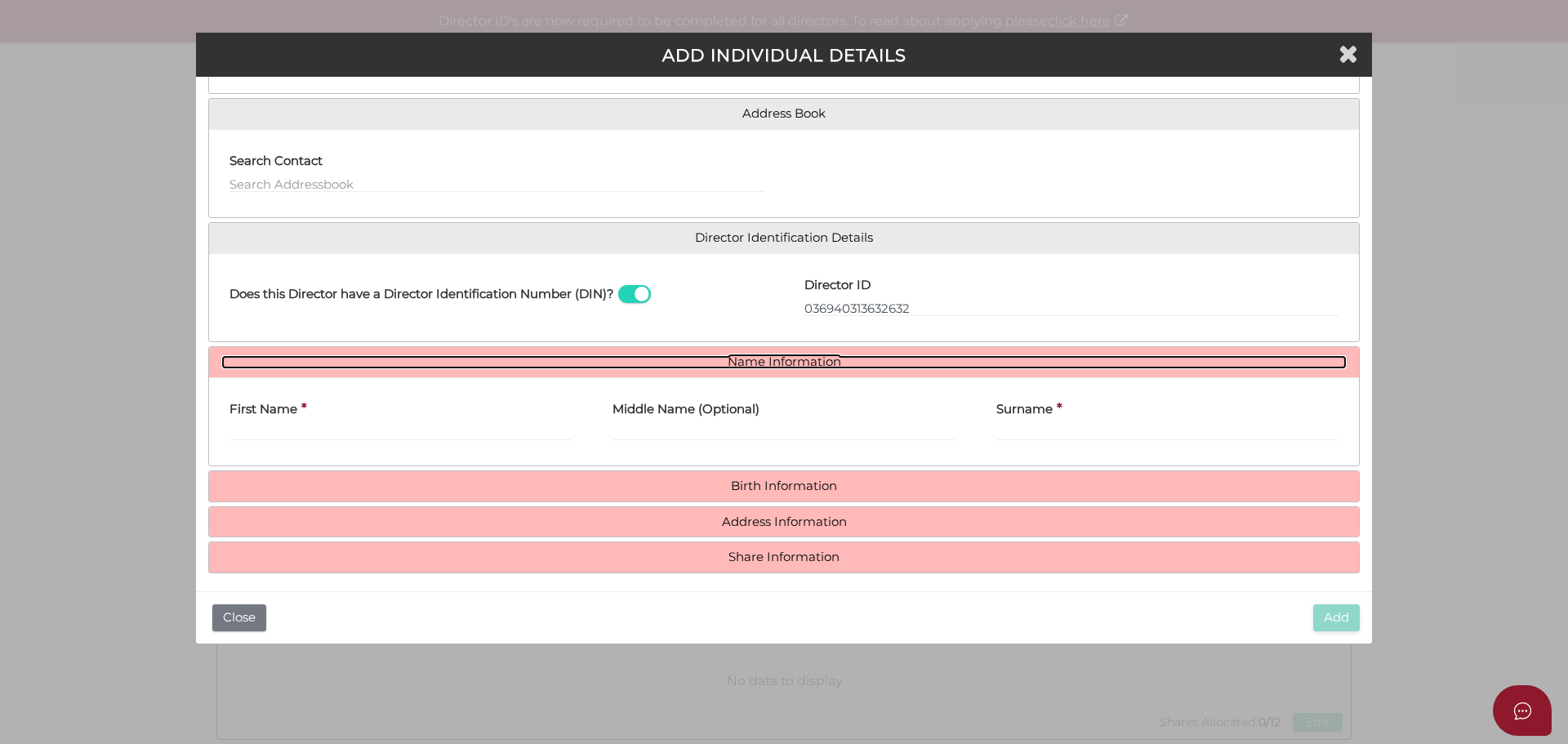
scroll to position [120, 0]
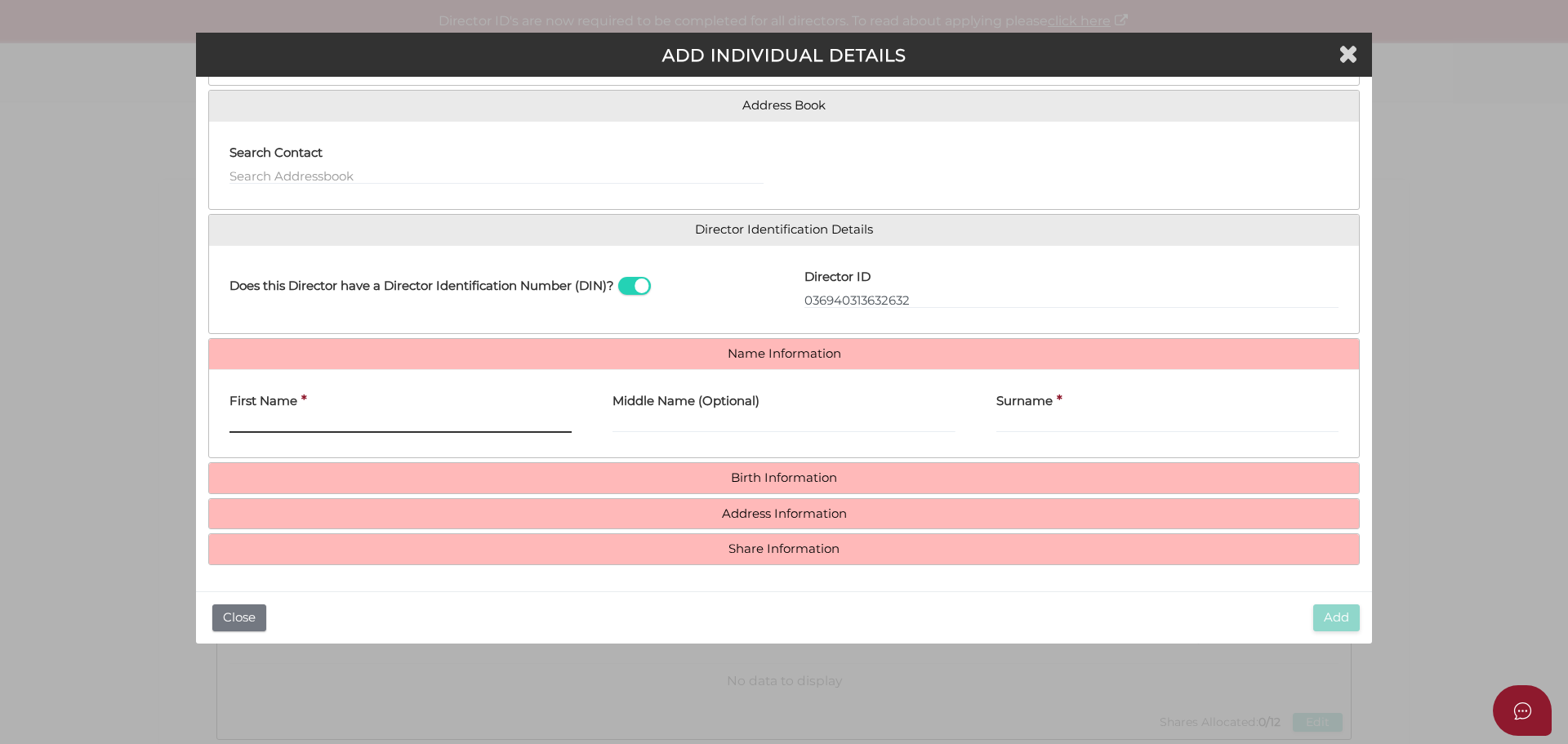
click at [330, 424] on input "First Name" at bounding box center [400, 424] width 342 height 18
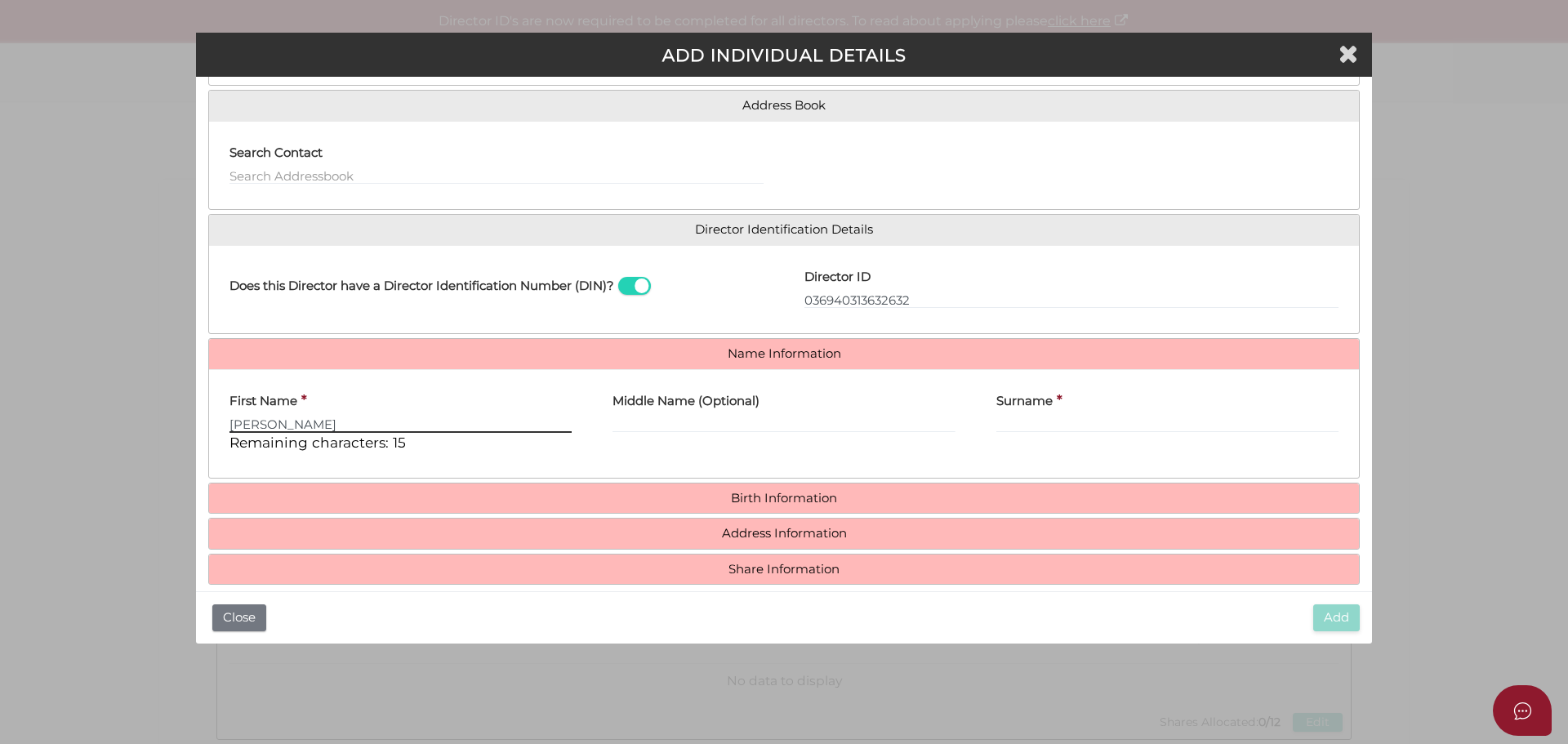
type input "Jason"
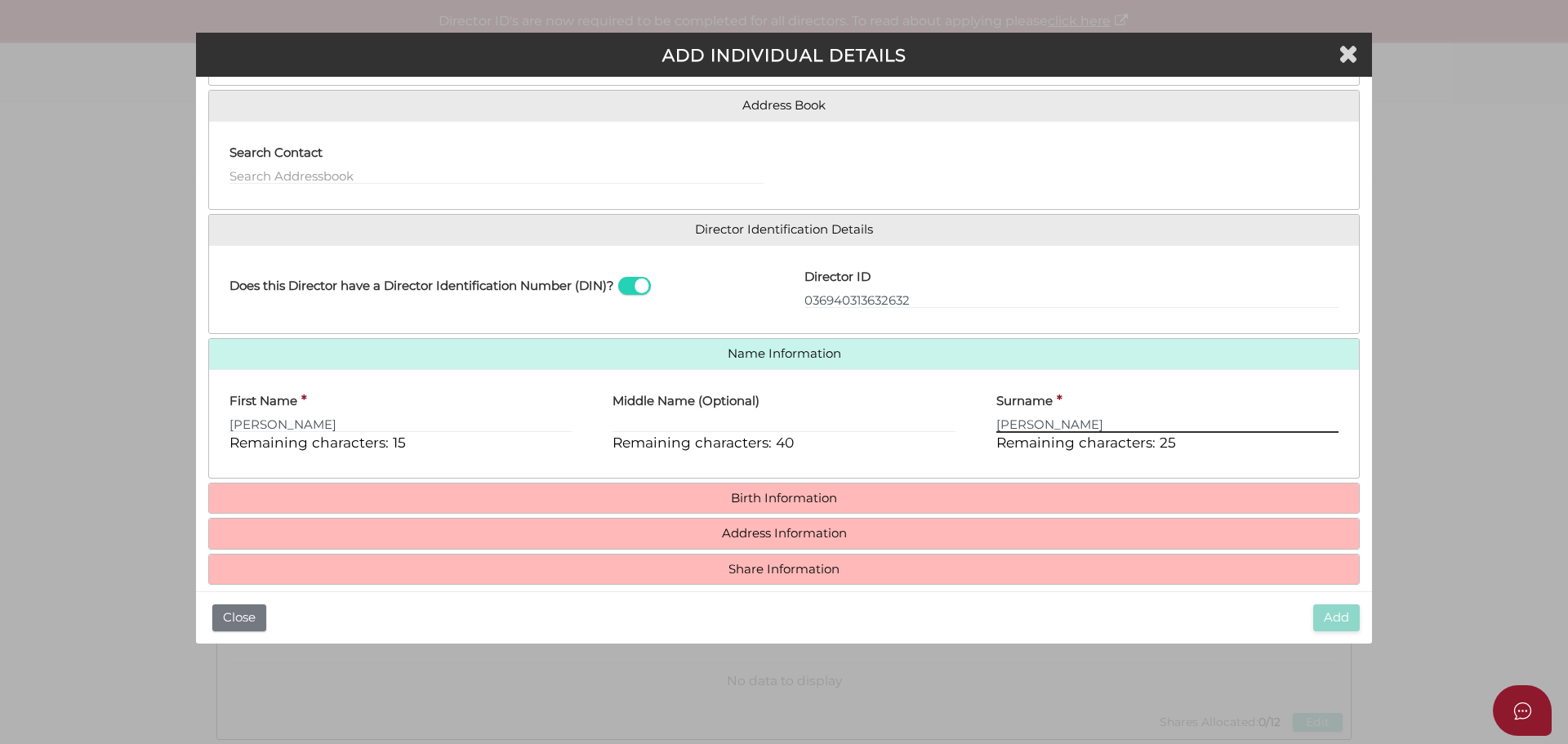
type input "Seidl"
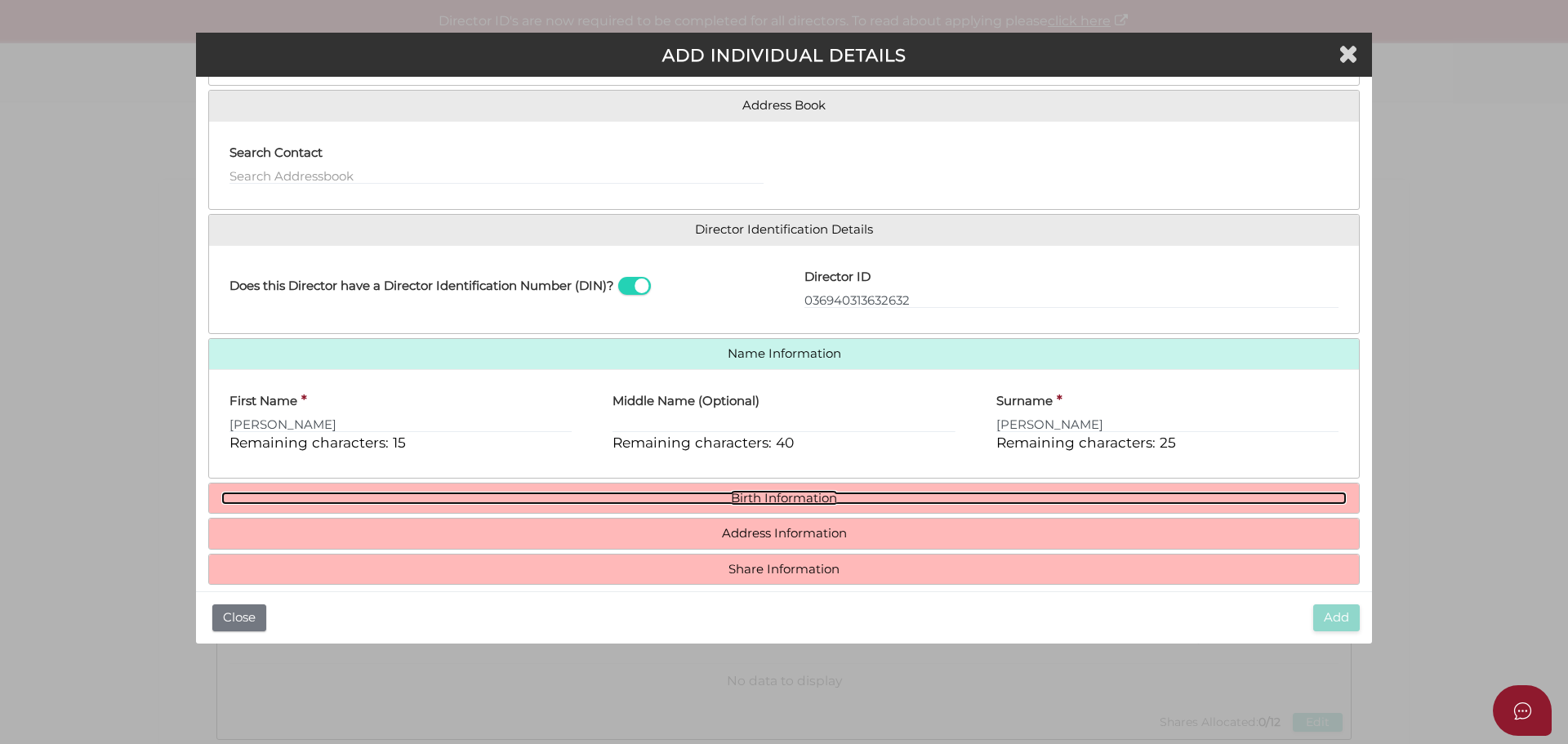
click at [761, 501] on link "Birth Information" at bounding box center [783, 499] width 1125 height 14
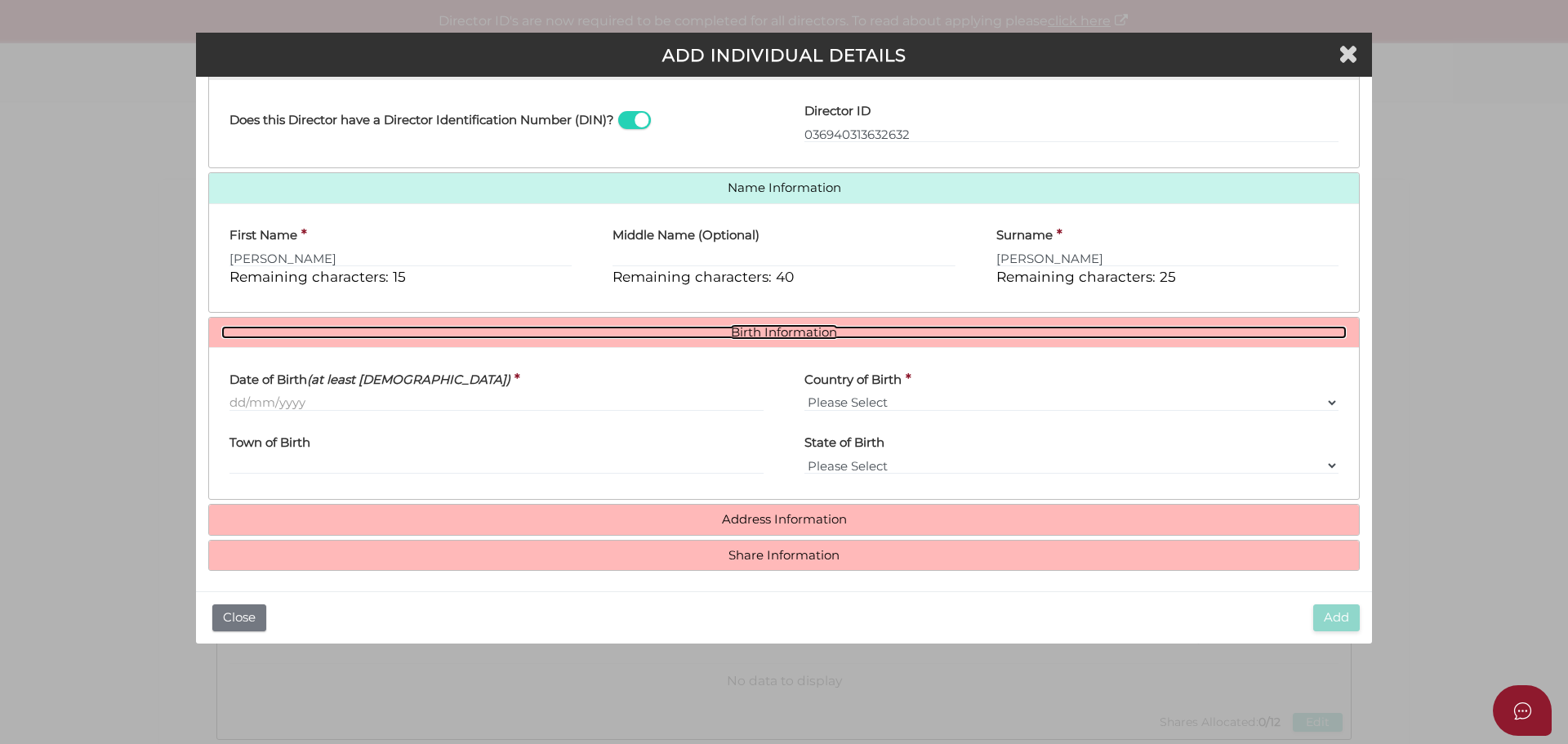
scroll to position [292, 0]
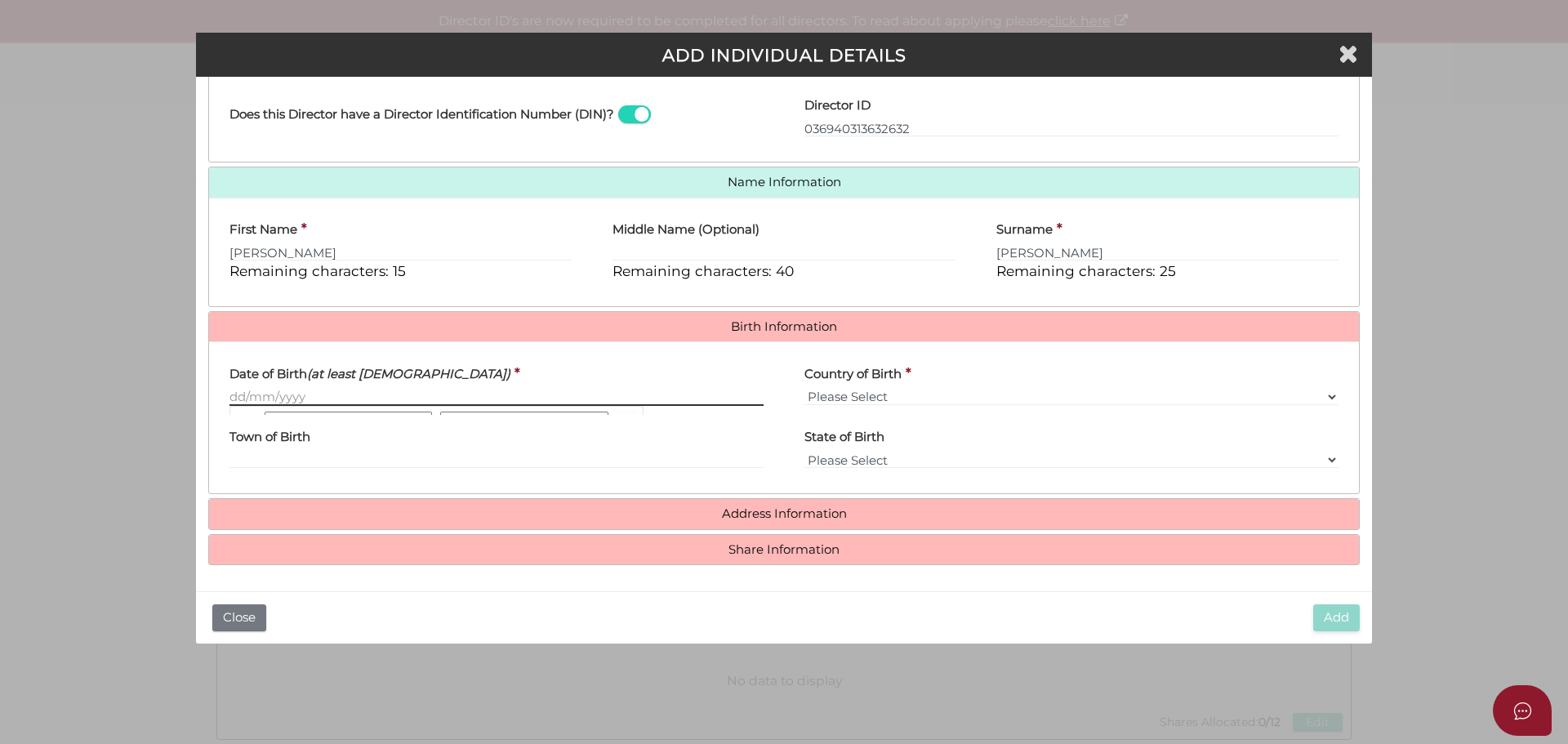
click at [303, 397] on input "Date of Birth (at least 18 years old)" at bounding box center [496, 397] width 535 height 18
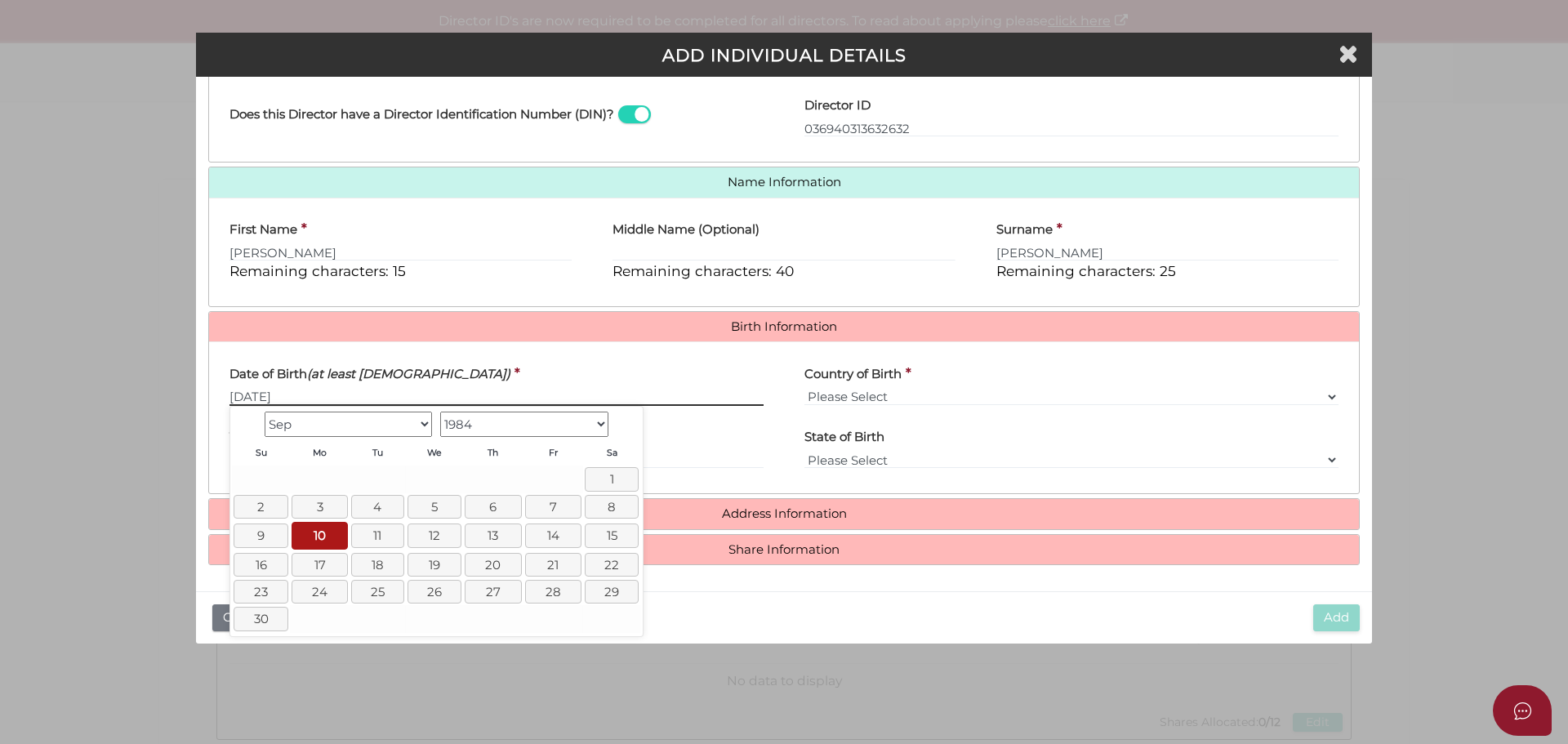
type input "10/09/1984"
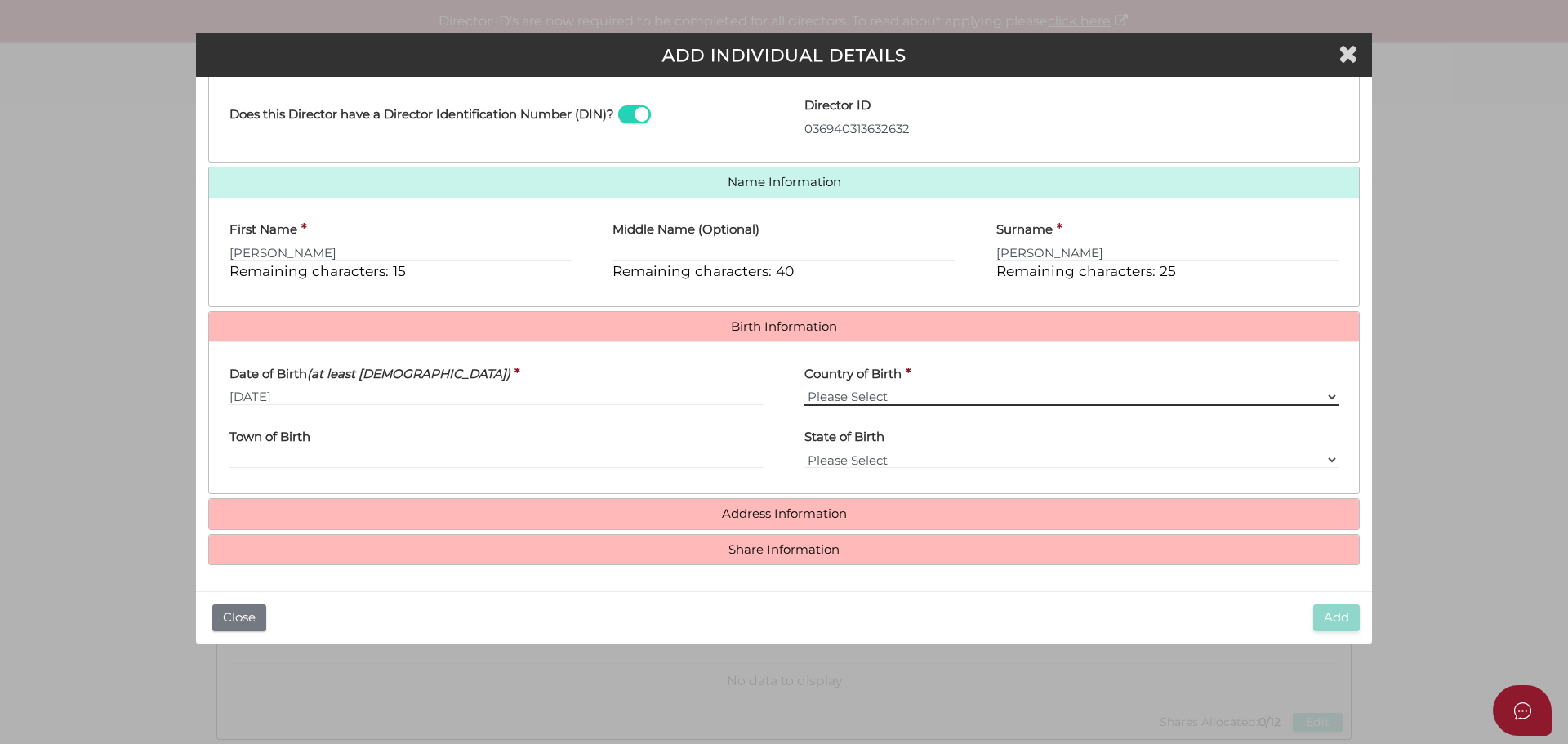
select select "Australia"
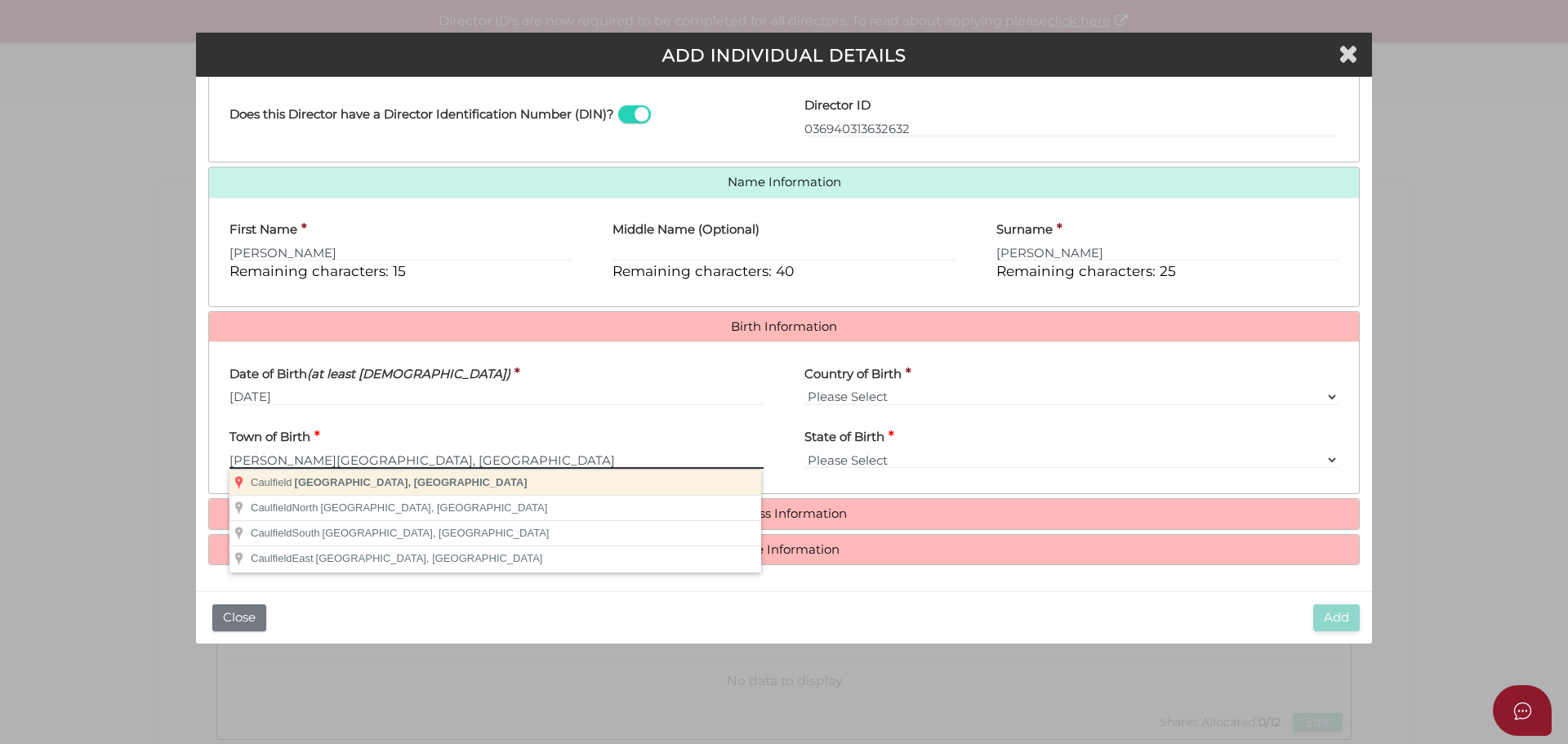
type input "Caulfield"
select select "VIC"
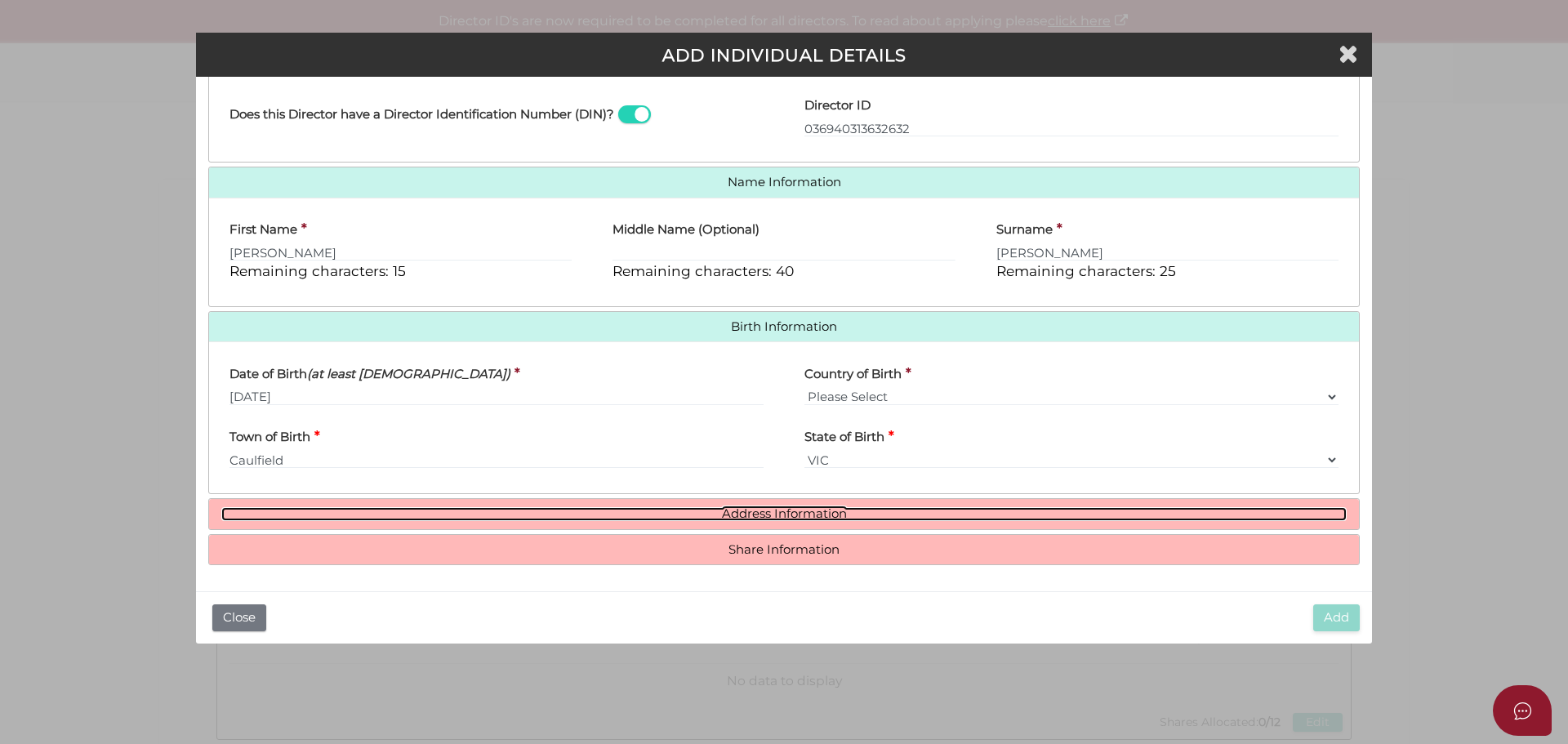
click at [780, 514] on link "Address Information" at bounding box center [783, 514] width 1125 height 14
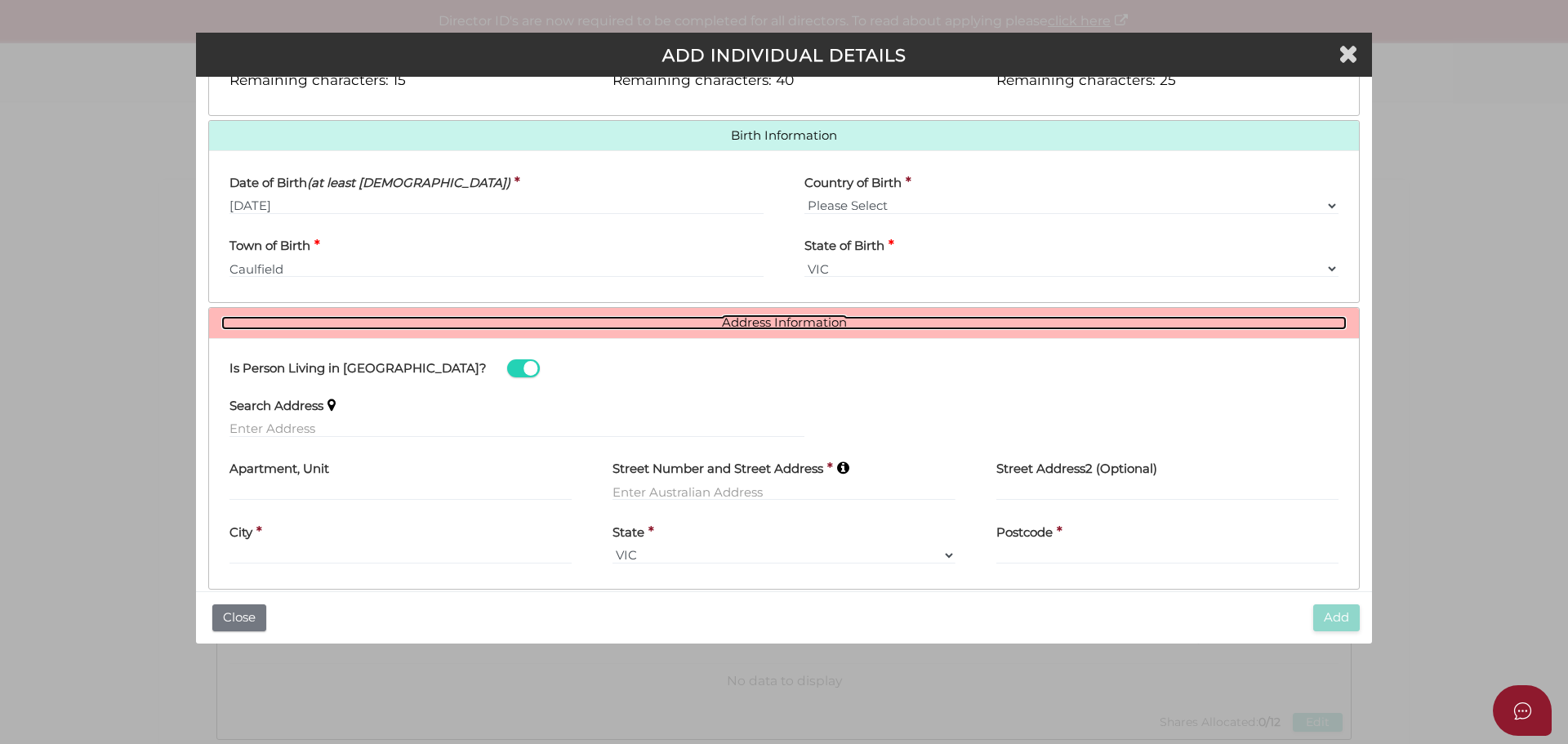
scroll to position [542, 0]
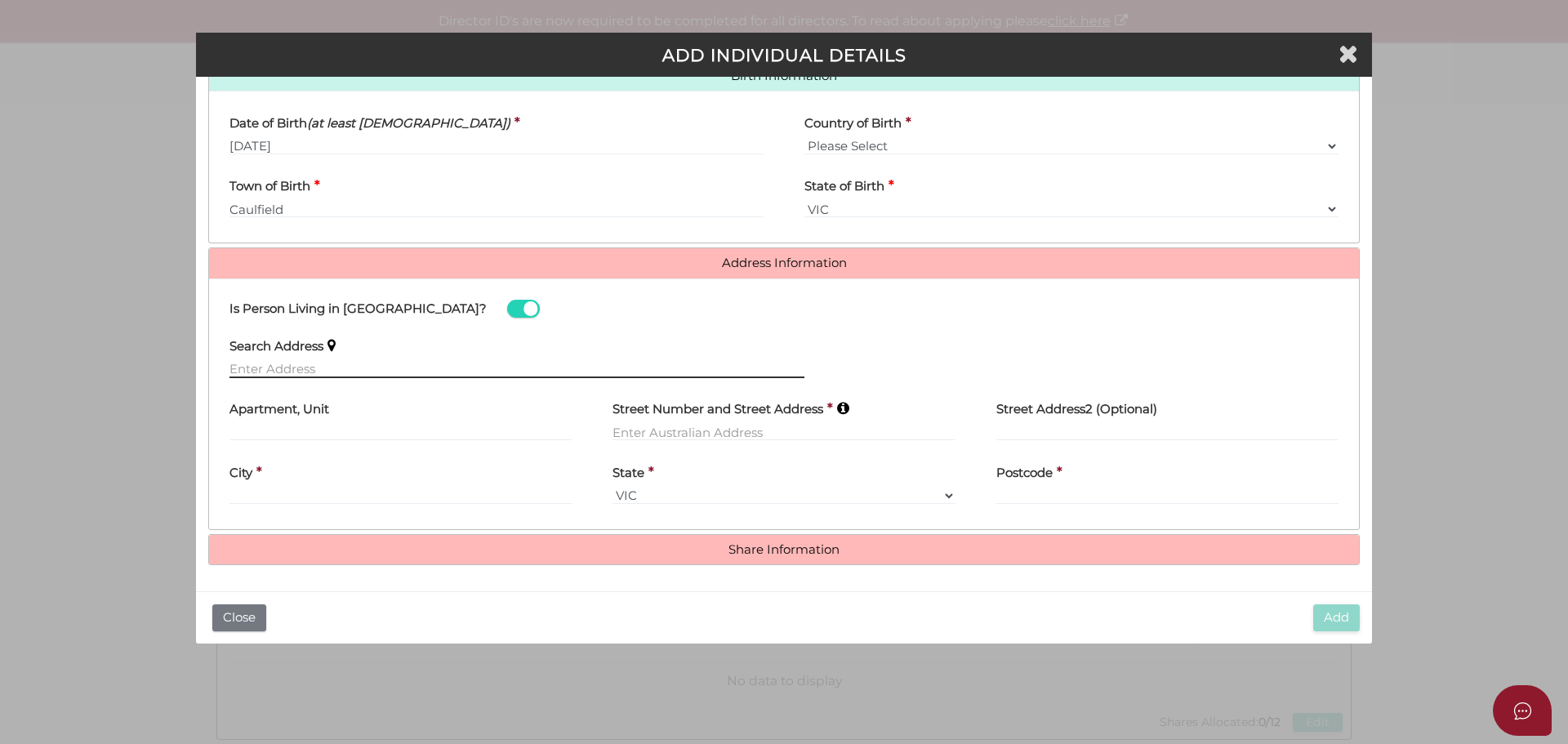
click at [312, 371] on input "text" at bounding box center [517, 369] width 575 height 18
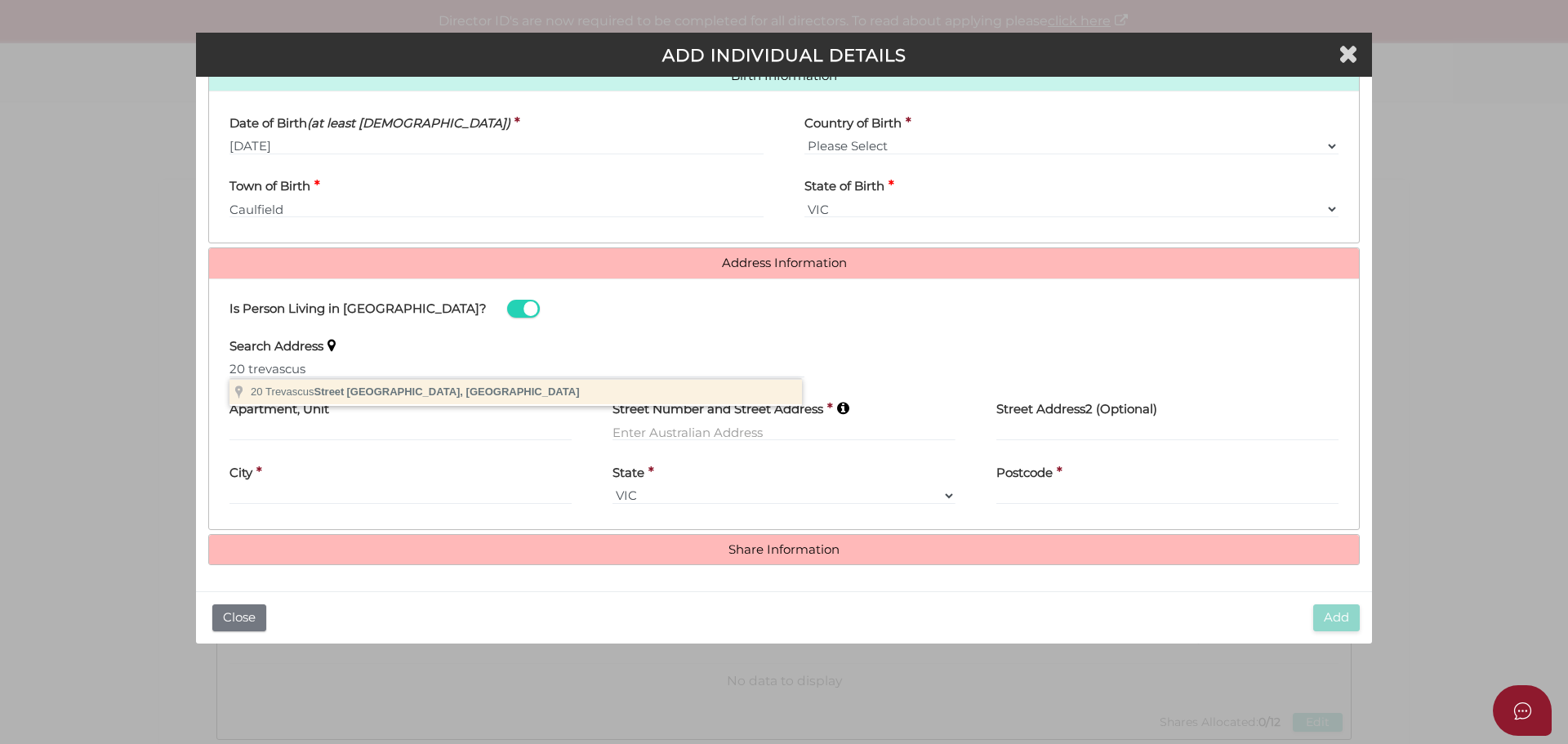
type input "20 Trevascus Street, Caulfield South VIC, Australia"
type input "20 Trevascus Street"
type input "Caulfield South"
select select "VIC"
type input "3162"
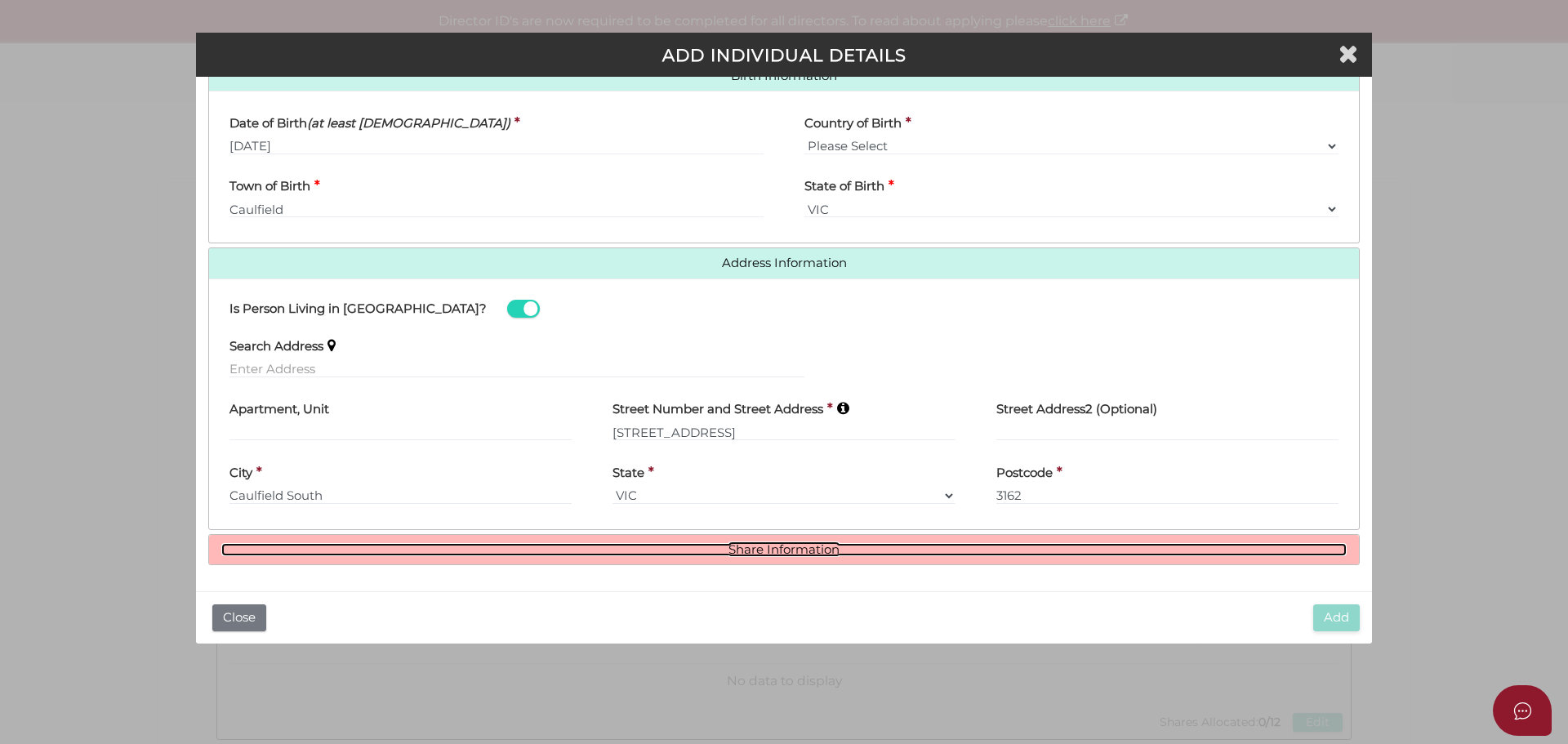
click at [744, 550] on link "Share Information" at bounding box center [783, 550] width 1125 height 14
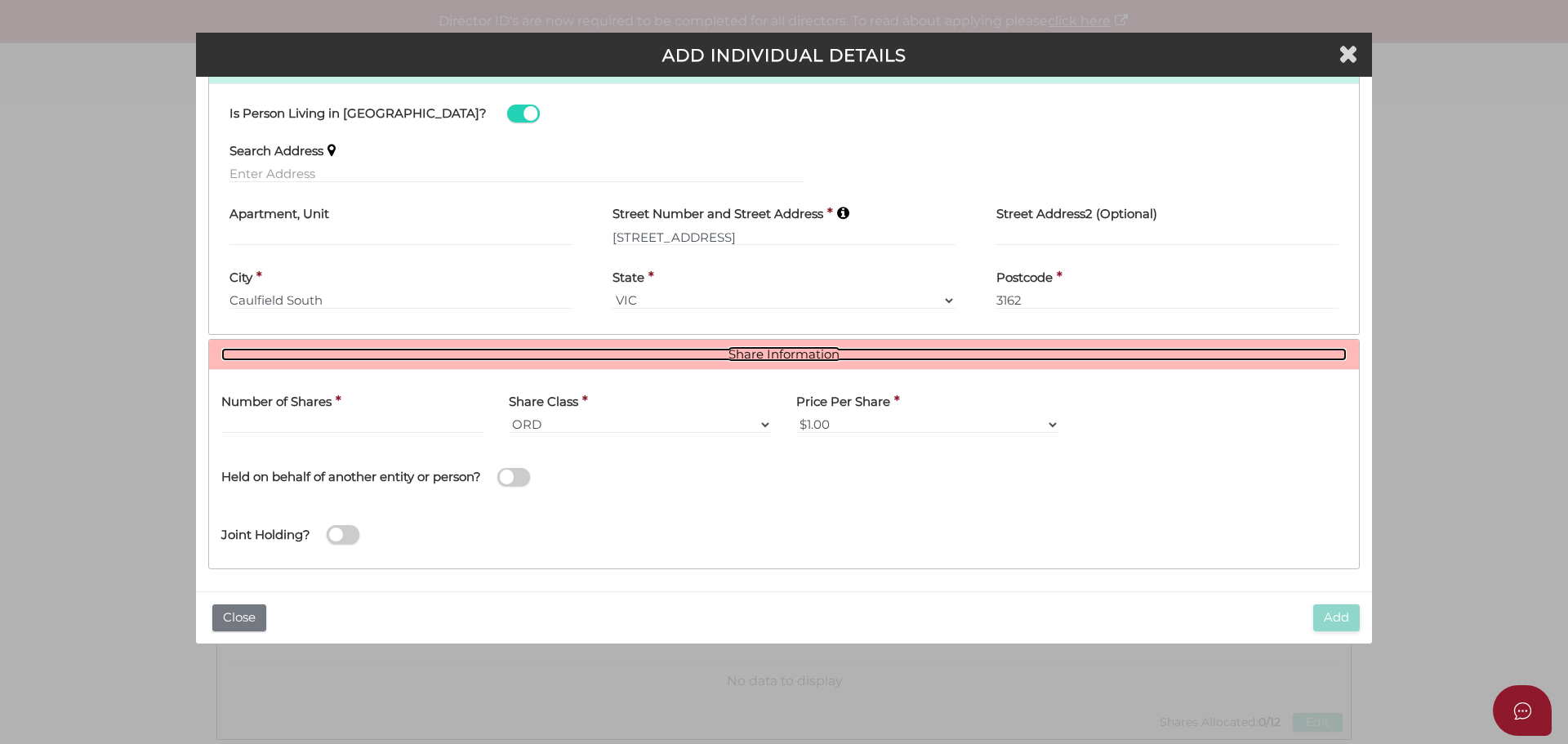
scroll to position [741, 0]
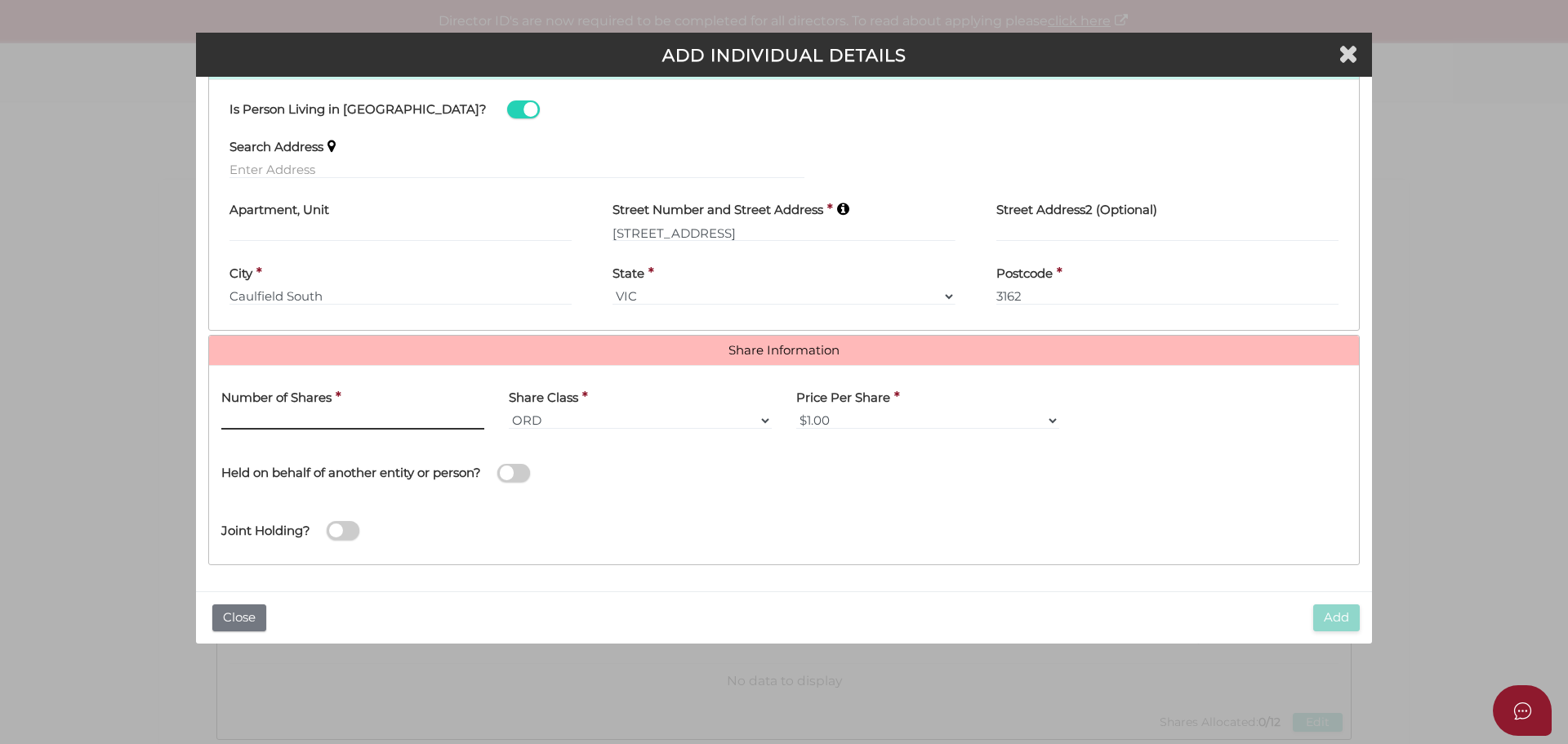
click at [302, 418] on input "text" at bounding box center [353, 420] width 263 height 18
type input "12"
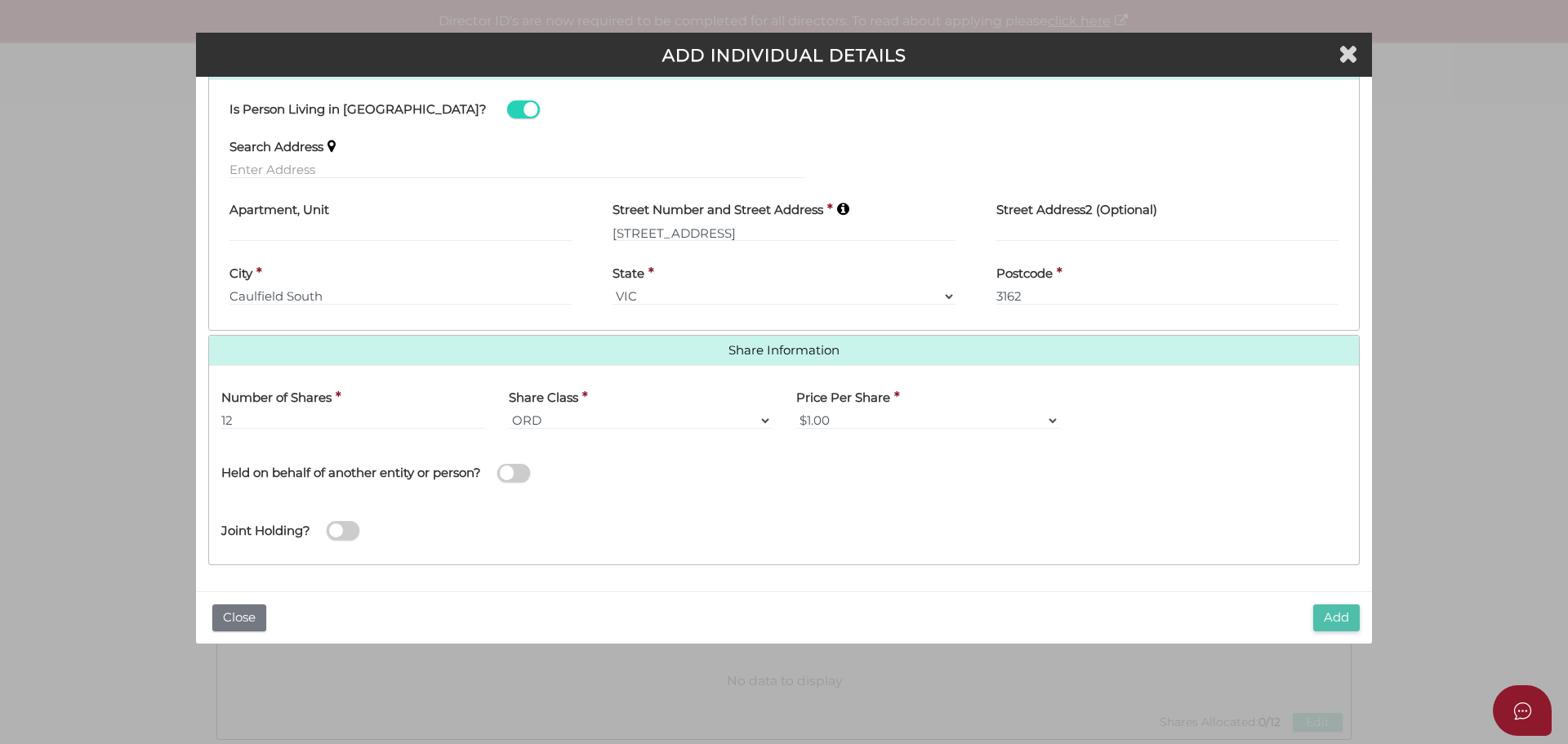
click at [1343, 624] on button "Add" at bounding box center [1337, 618] width 47 height 27
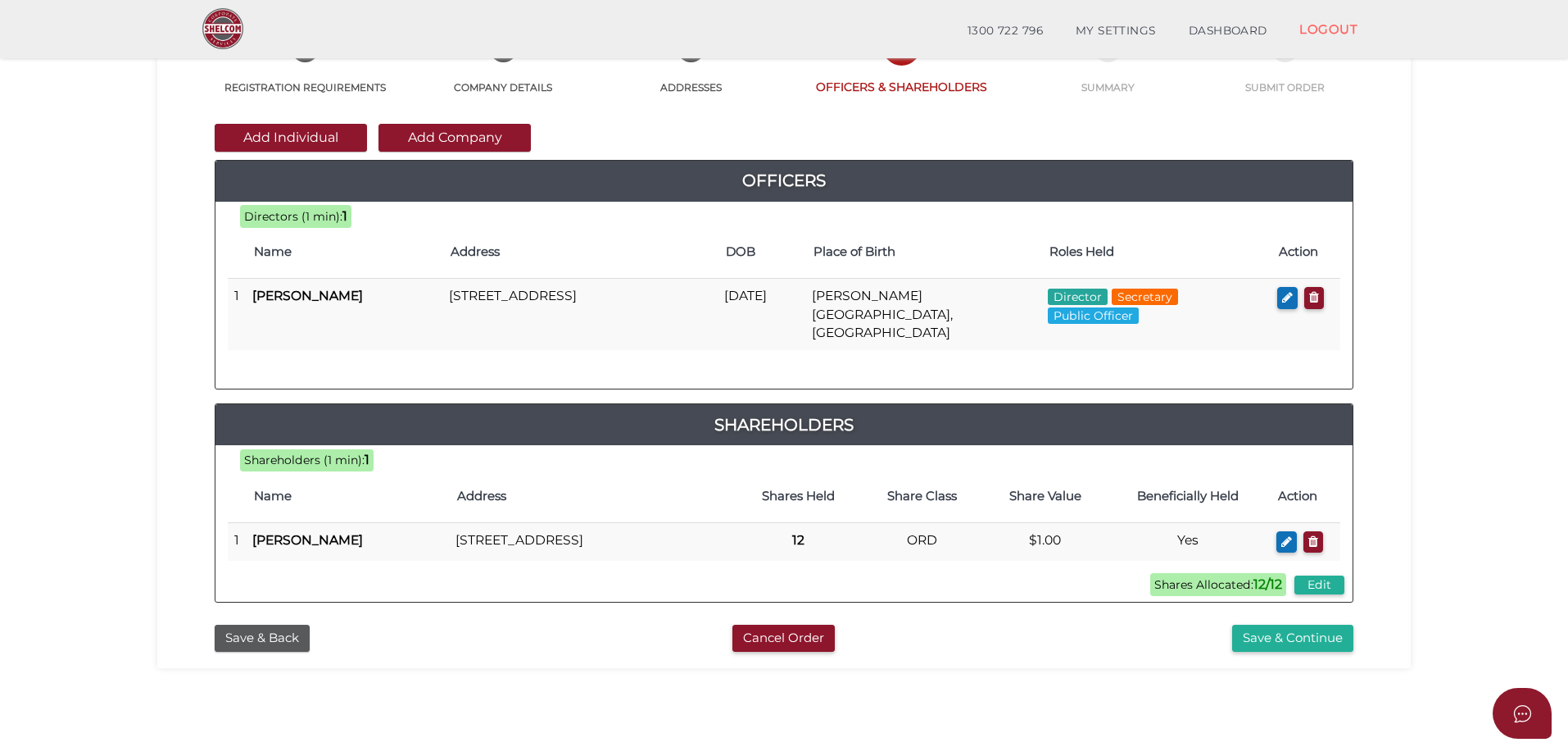
scroll to position [164, 0]
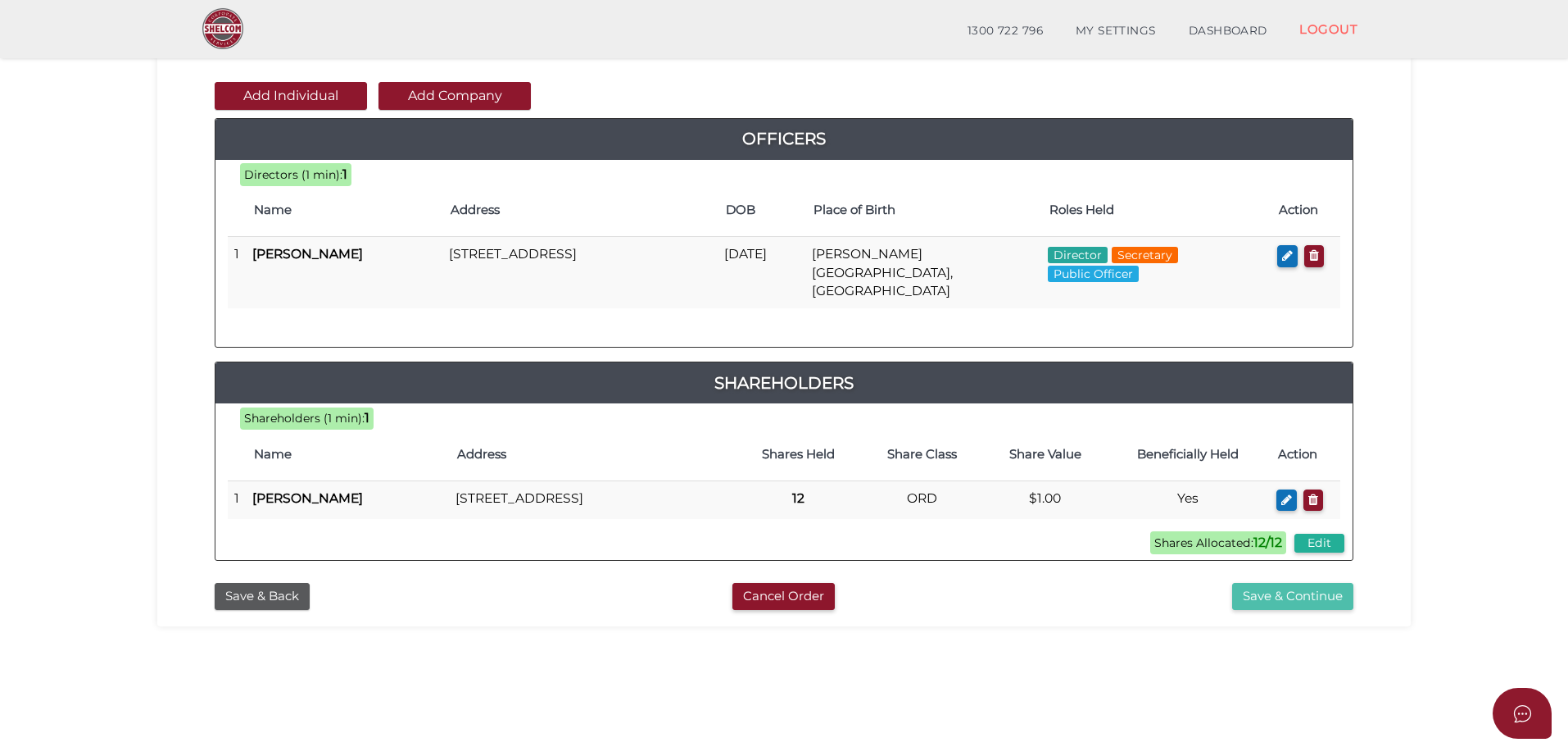
click at [1285, 593] on button "Save & Continue" at bounding box center [1293, 596] width 122 height 27
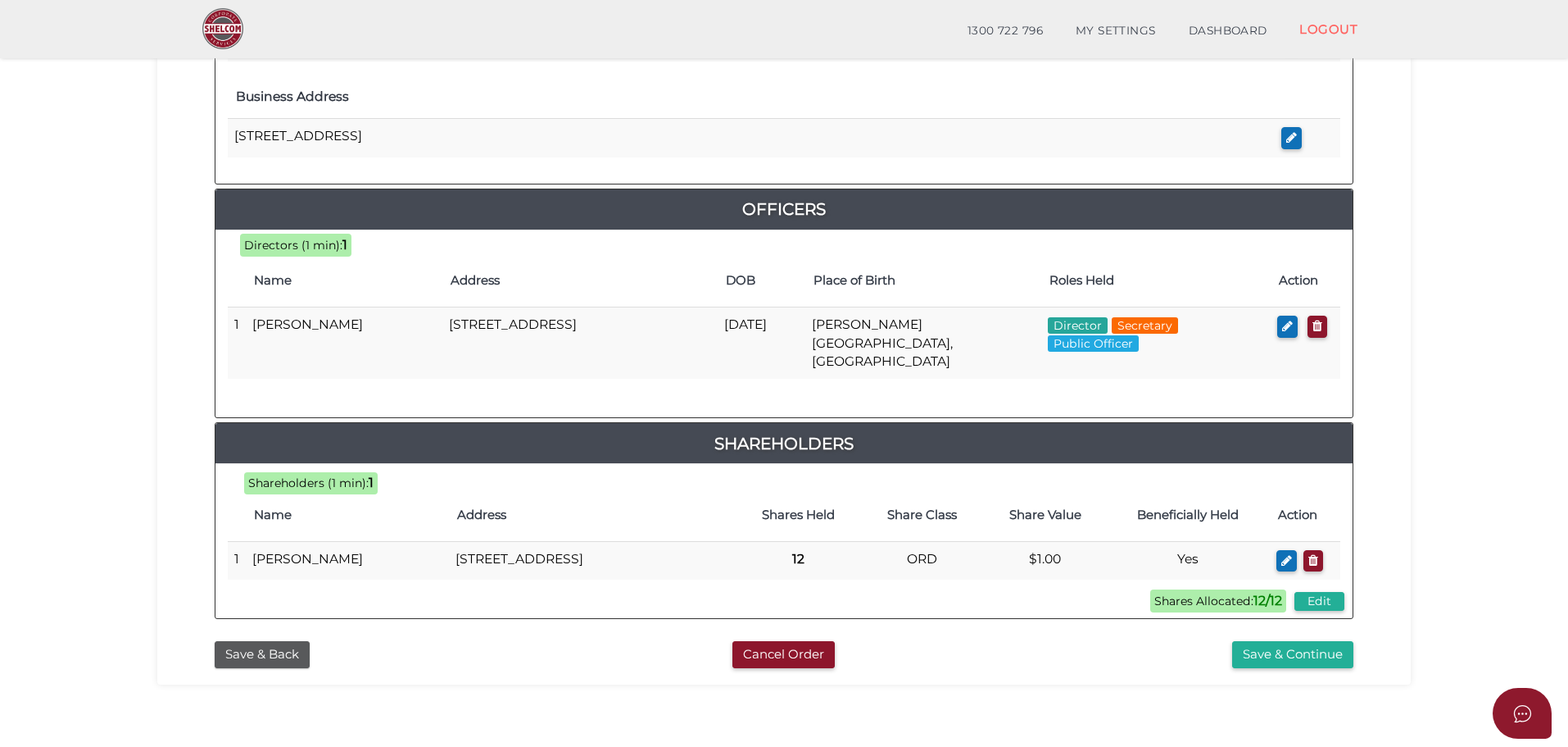
scroll to position [704, 0]
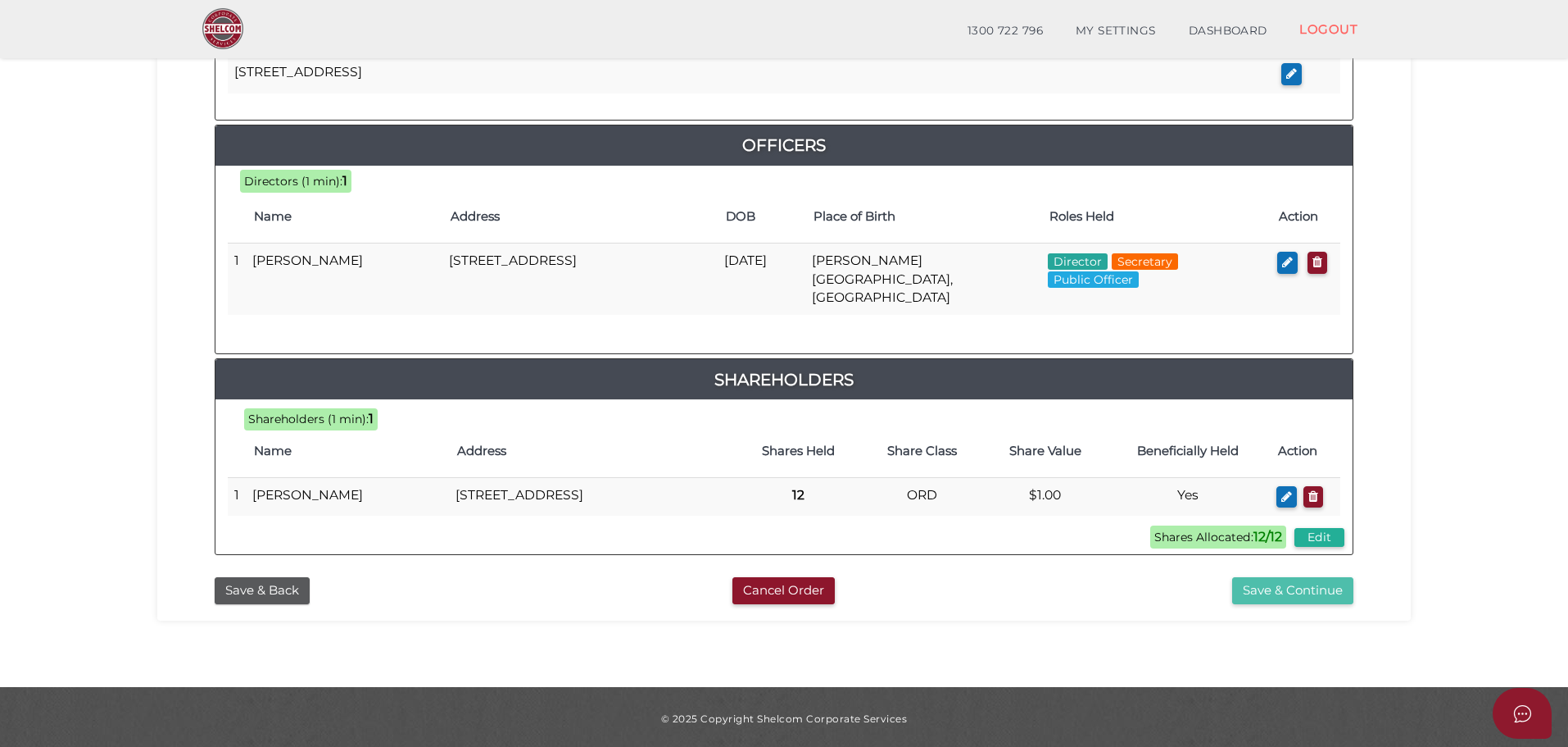
click at [1277, 586] on button "Save & Continue" at bounding box center [1293, 590] width 122 height 27
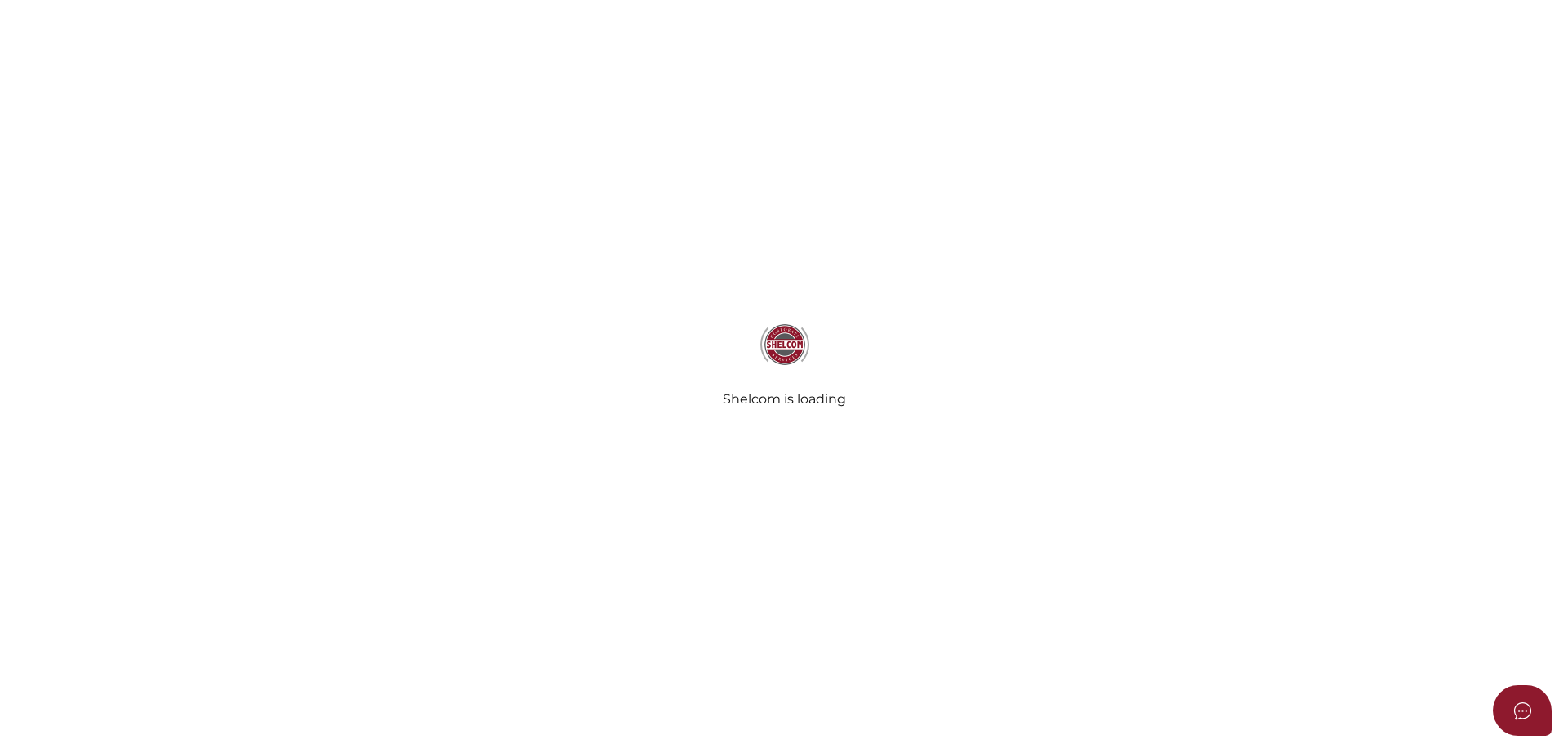
select select "Comb Binding"
select select "No"
radio input "true"
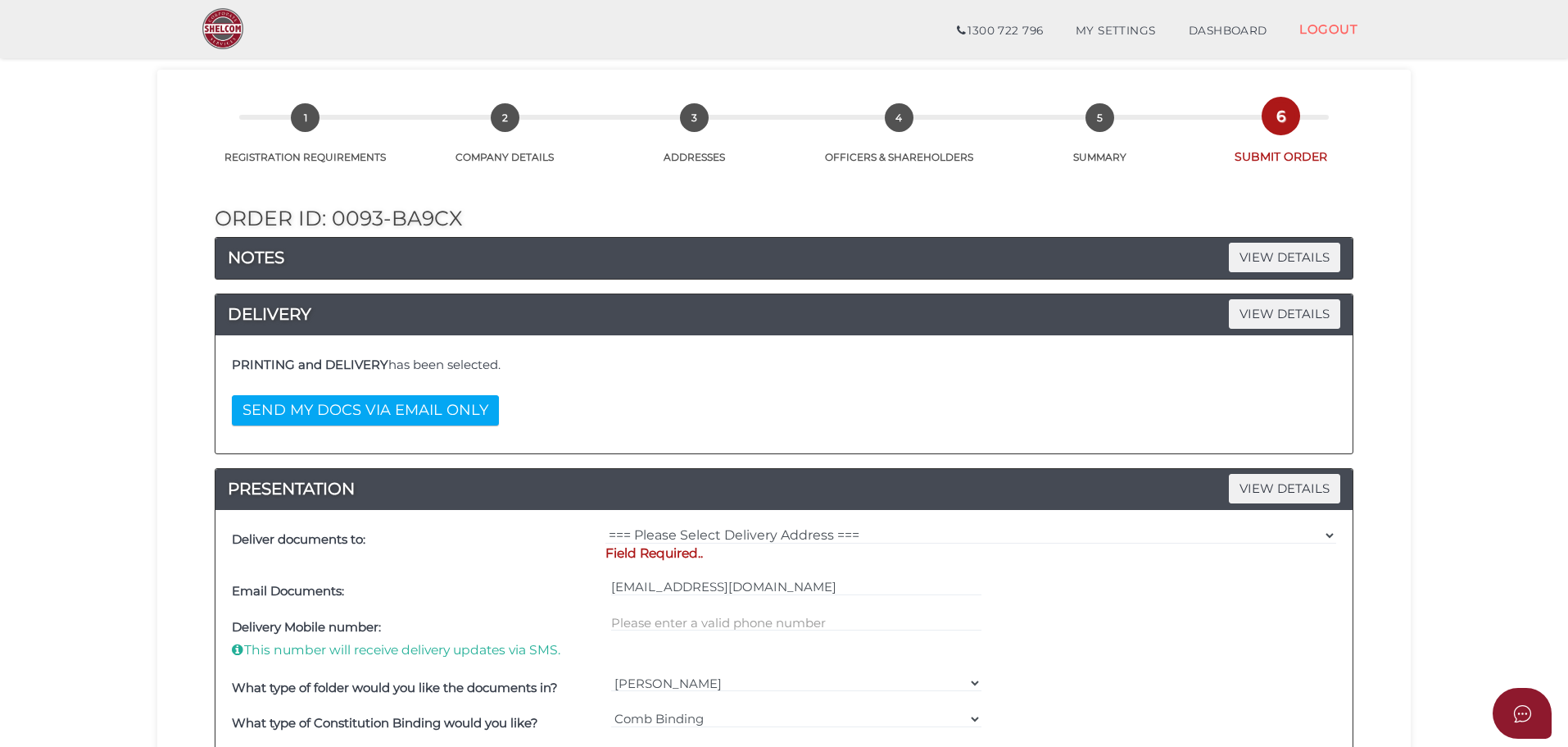
scroll to position [246, 0]
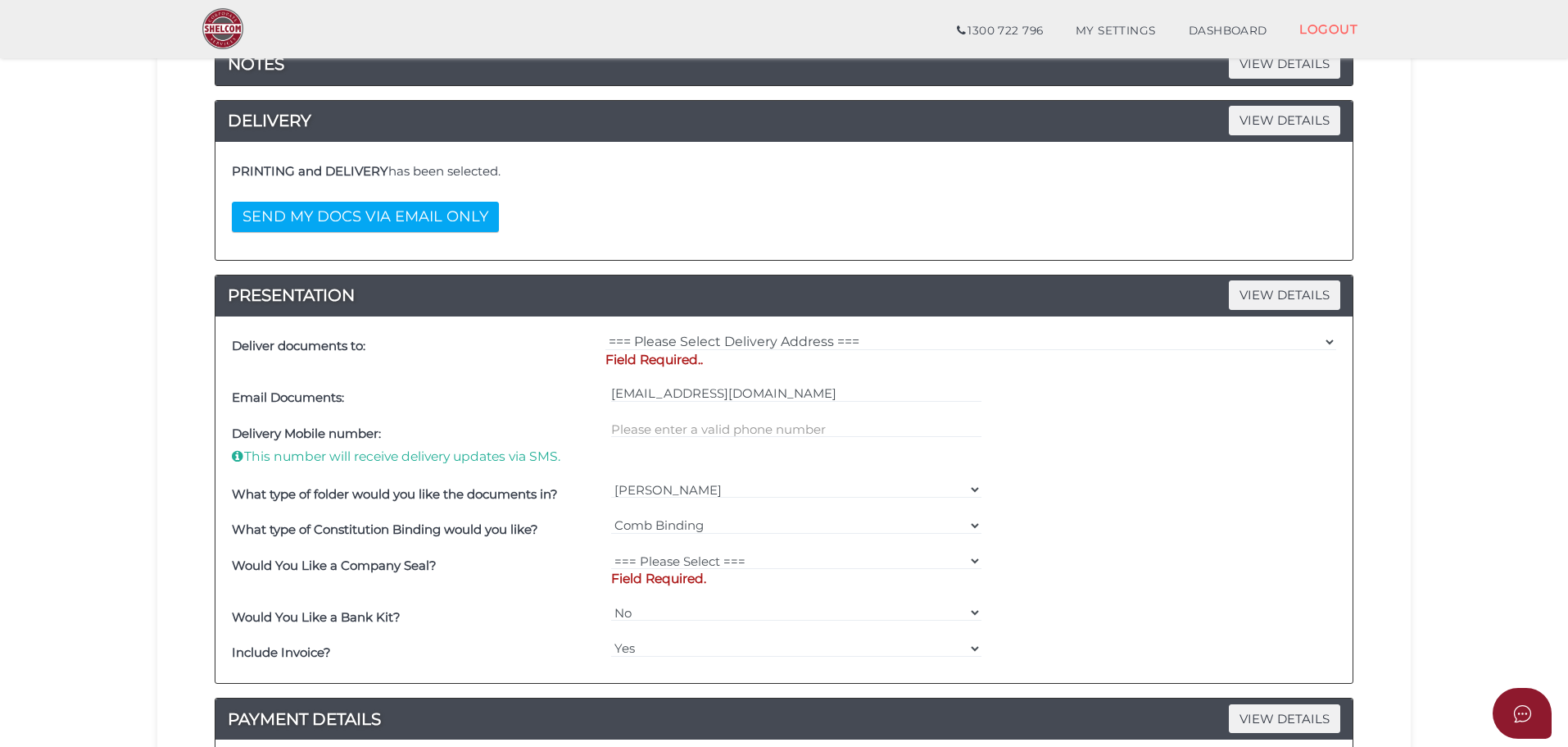
drag, startPoint x: 801, startPoint y: 328, endPoint x: 814, endPoint y: 337, distance: 15.8
click at [801, 329] on div "Deliver documents to: === Please Select Delivery Address === (User Address - [P…" at bounding box center [784, 499] width 1138 height 366
click at [814, 337] on select "=== Please Select Delivery Address === (User Address - [PERSON_NAME]) Level 1 […" at bounding box center [971, 342] width 731 height 18
select select "0"
click at [606, 333] on select "=== Please Select Delivery Address === (User Address - [PERSON_NAME]) Level 1 […" at bounding box center [971, 342] width 731 height 18
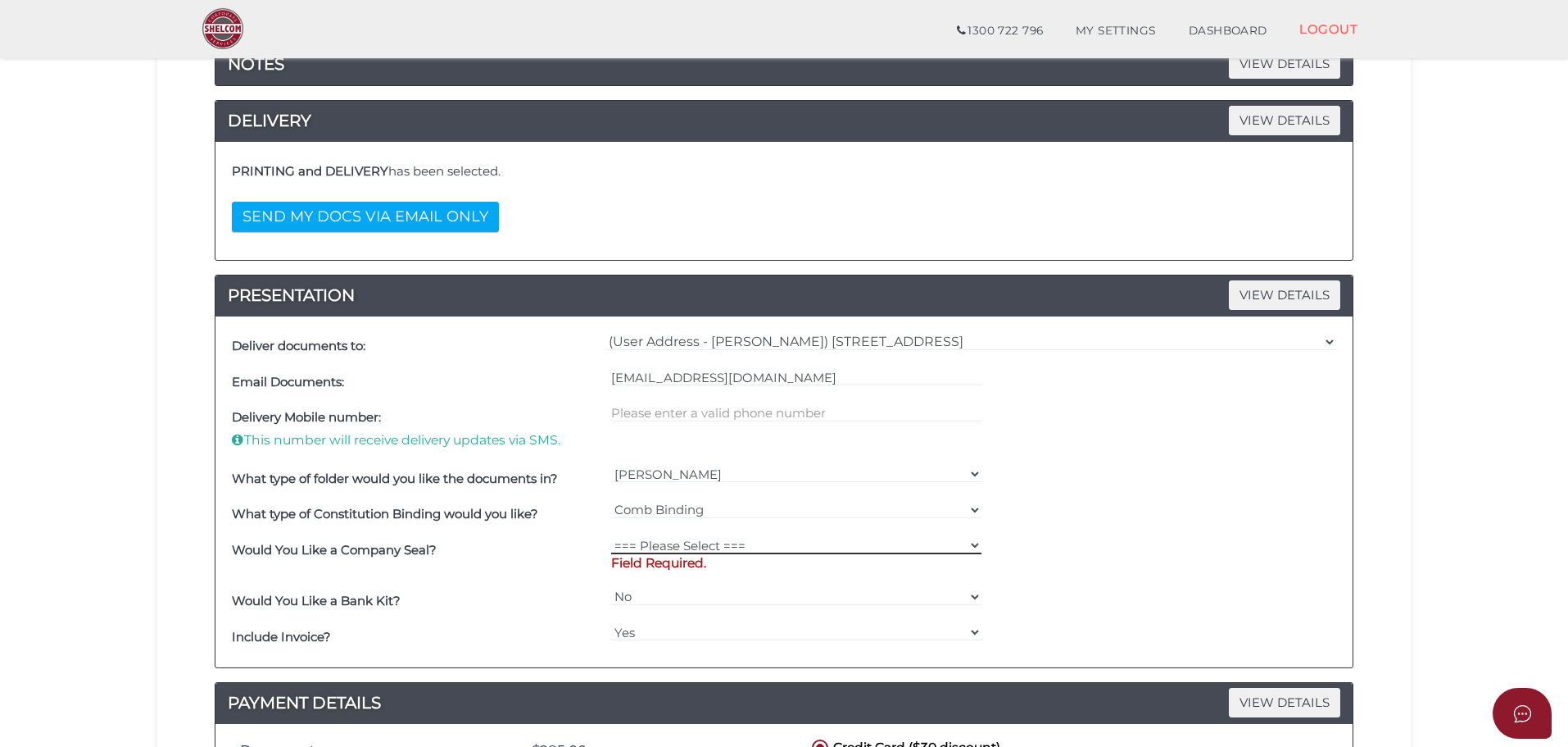
click at [674, 549] on select "=== Please Select === Fold Seal $50 No Seal" at bounding box center [796, 545] width 371 height 18
select select "0"
click at [611, 537] on select "=== Please Select === Fold Seal $50 No Seal" at bounding box center [796, 545] width 371 height 18
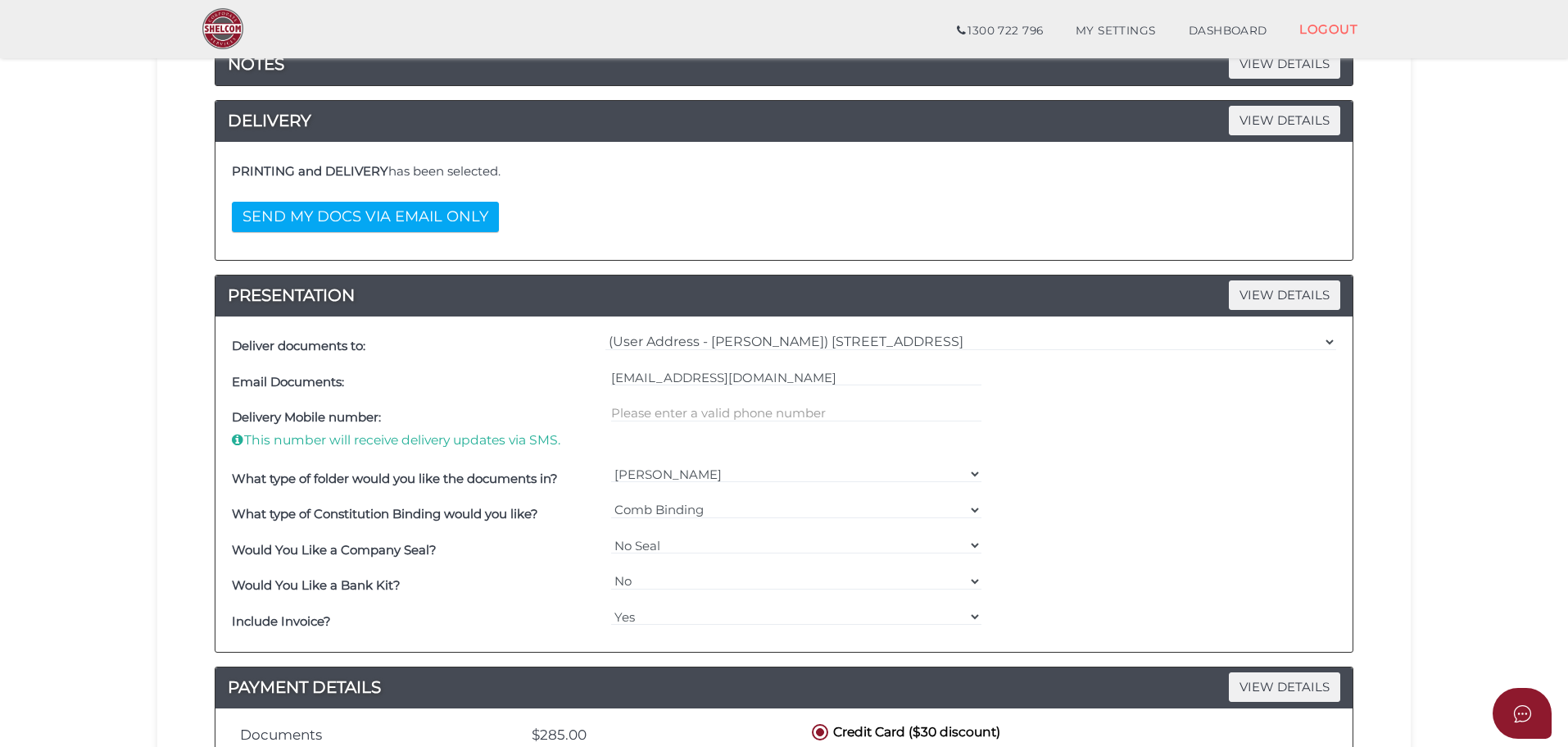
click at [148, 511] on section "Company Registration 597d034cfbe18c7e598beb5652cfbf06 1 REGISTRATION REQUIREMEN…" at bounding box center [784, 424] width 1568 height 1253
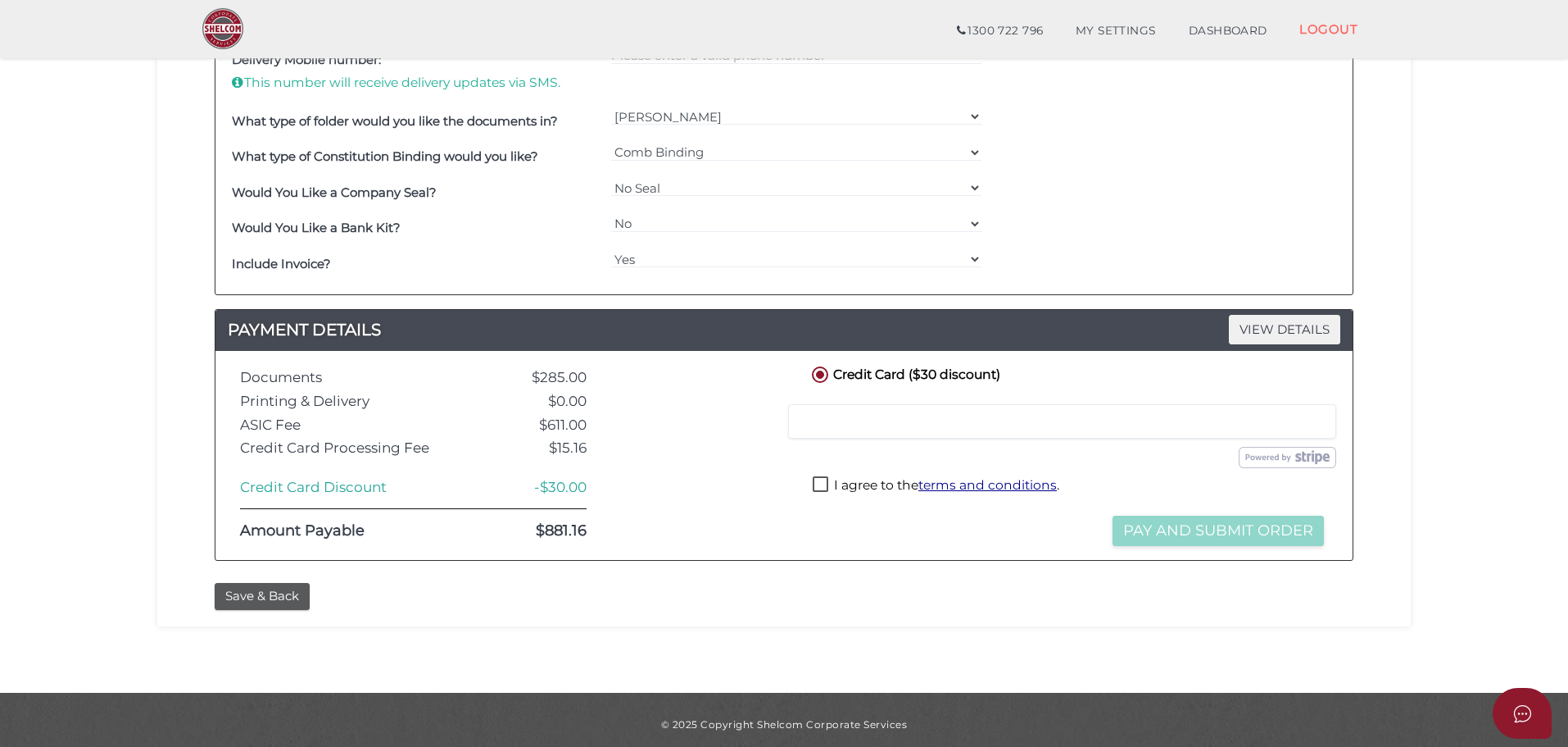
scroll to position [612, 0]
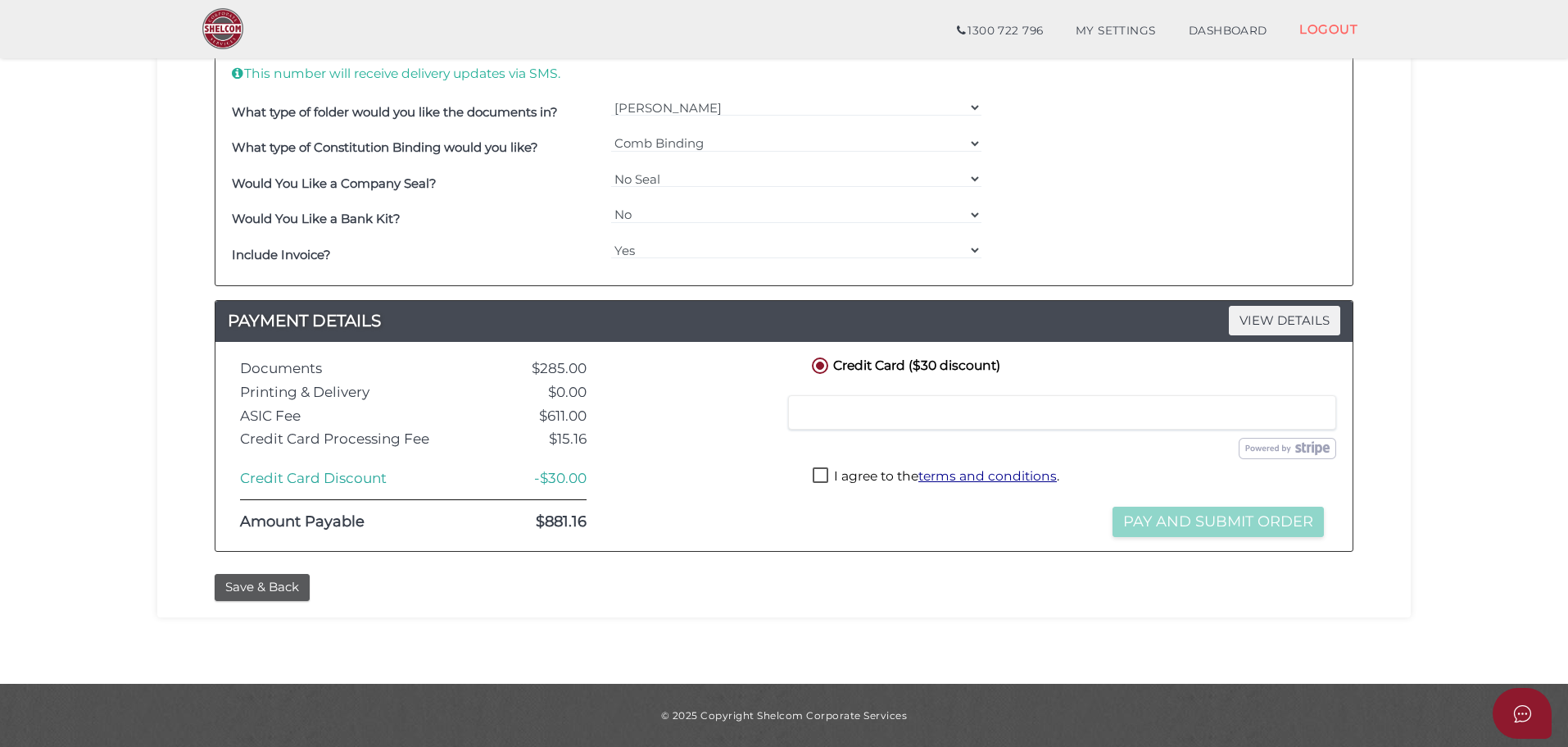
click at [821, 477] on label "I agree to the terms and conditions ." at bounding box center [936, 477] width 247 height 21
checkbox input "true"
click at [1186, 524] on button "Pay and Submit Order" at bounding box center [1218, 522] width 211 height 30
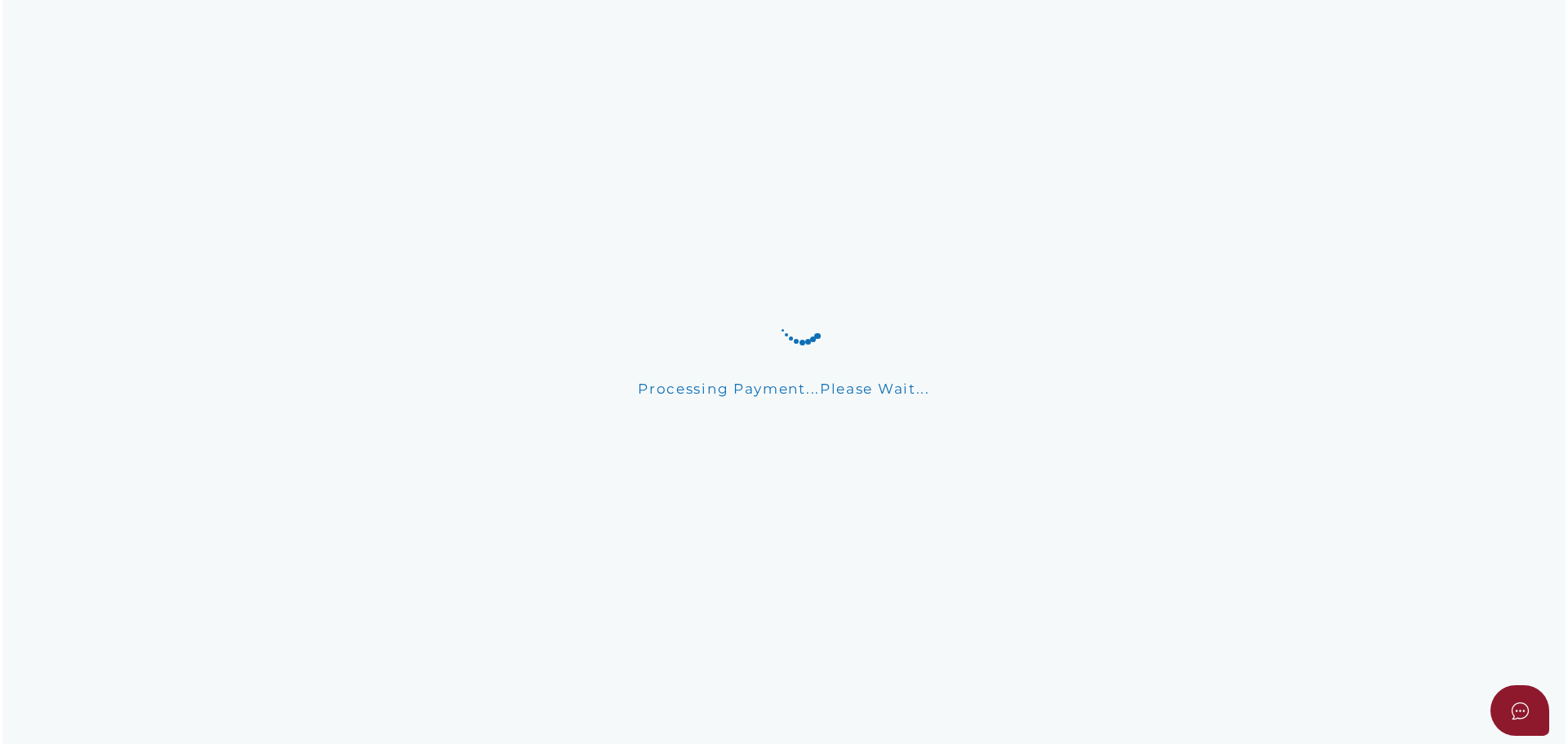
scroll to position [0, 0]
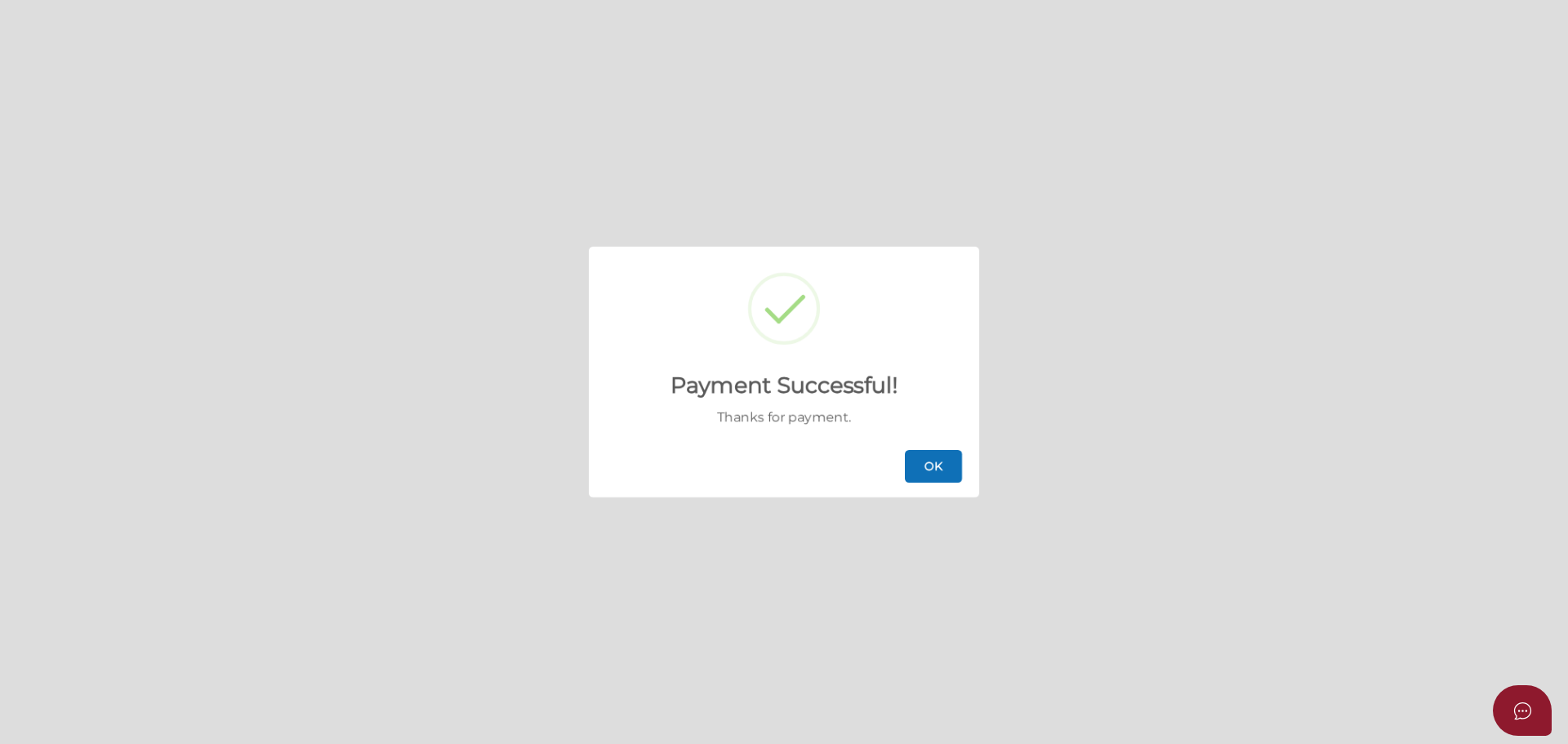
click at [946, 463] on button "OK" at bounding box center [934, 466] width 57 height 33
